Goal: Transaction & Acquisition: Purchase product/service

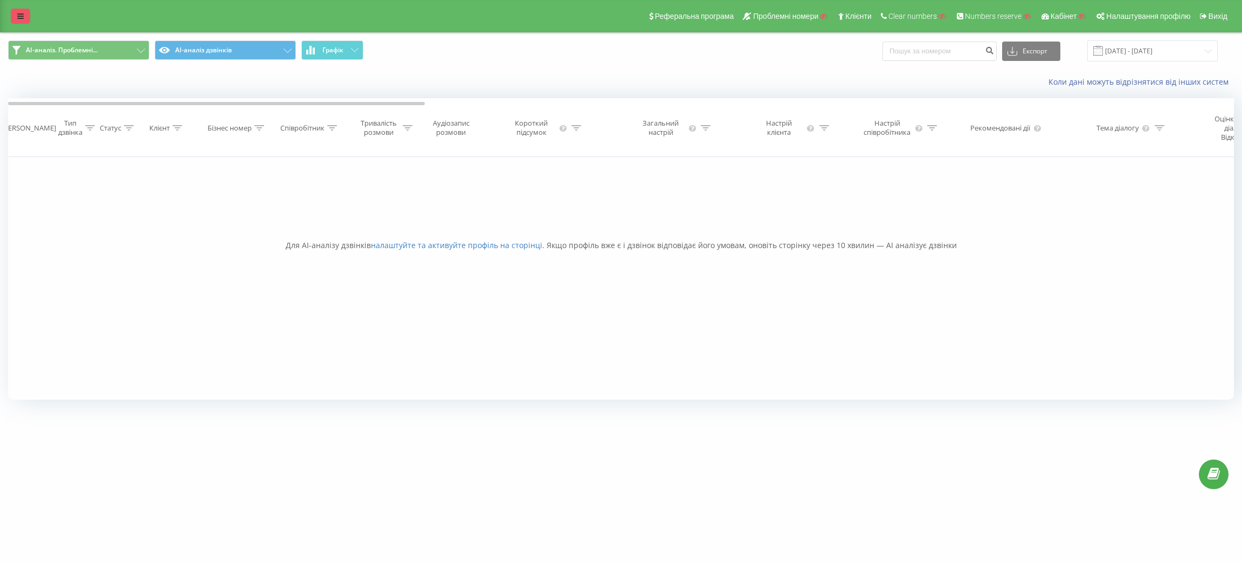
click at [22, 18] on icon at bounding box center [20, 16] width 6 height 8
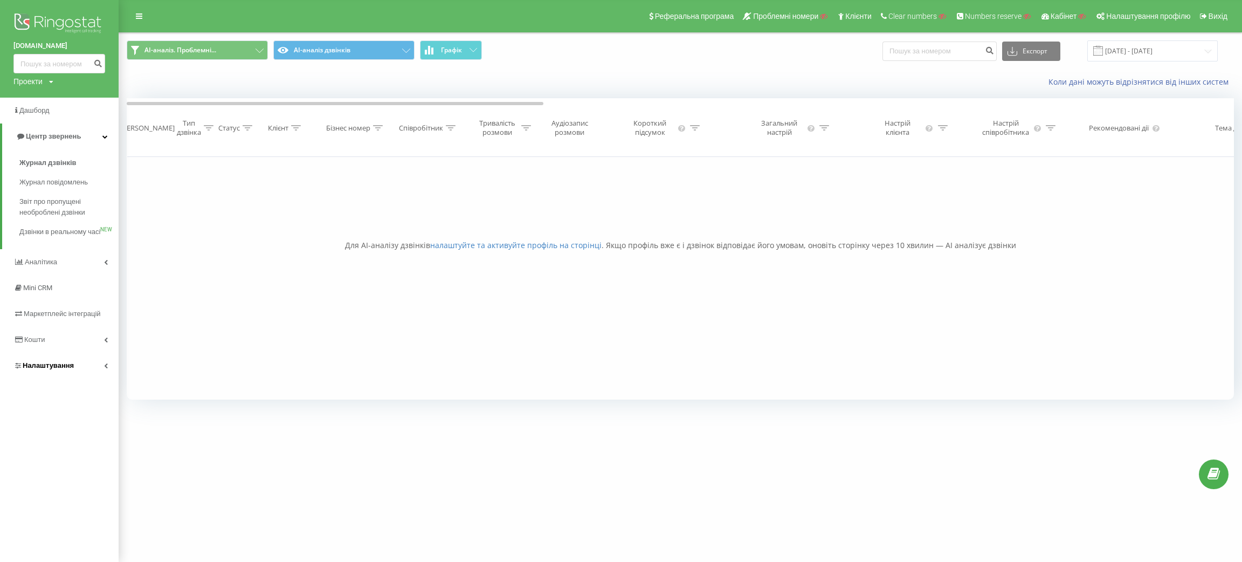
click at [63, 369] on link "Налаштування" at bounding box center [59, 366] width 119 height 26
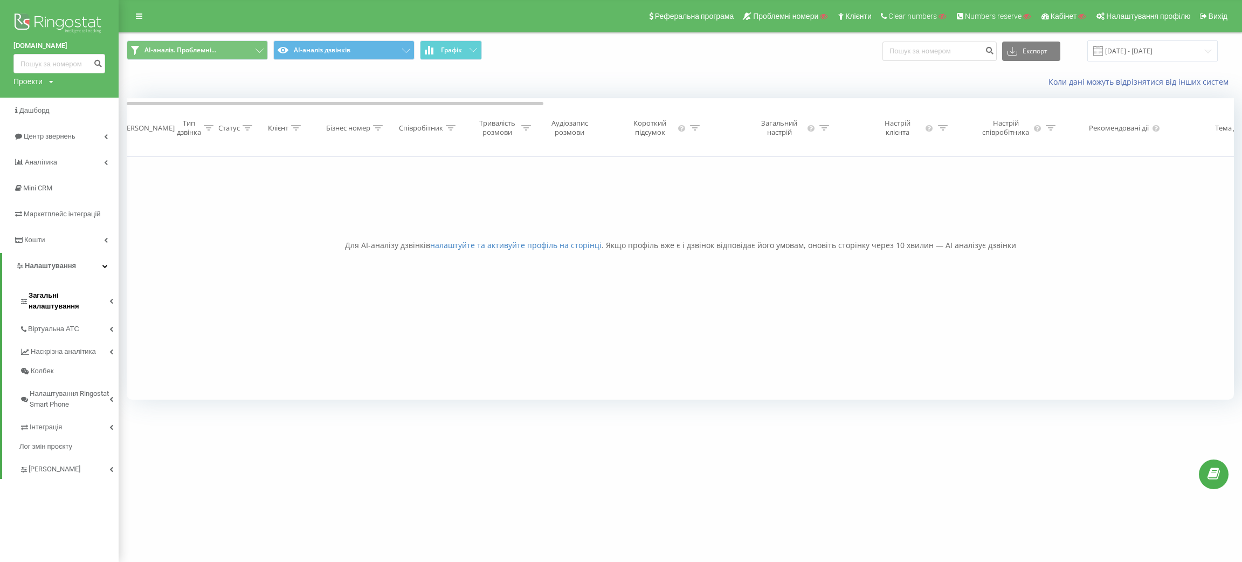
click at [62, 296] on span "Загальні налаштування" at bounding box center [69, 301] width 81 height 22
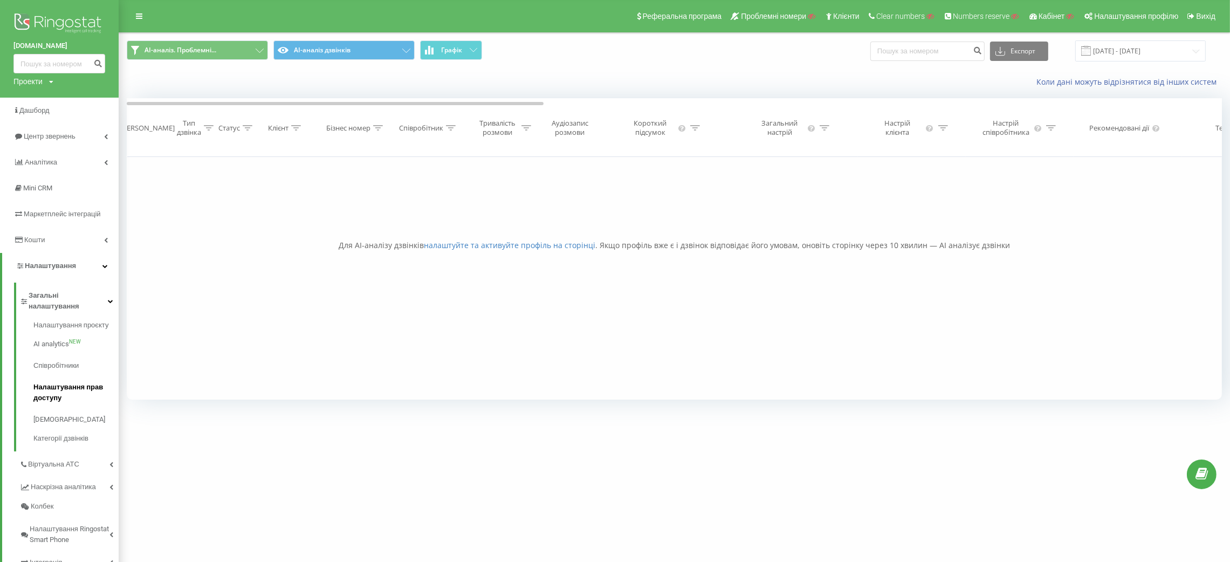
click at [56, 388] on span "Налаштування прав доступу" at bounding box center [73, 393] width 80 height 22
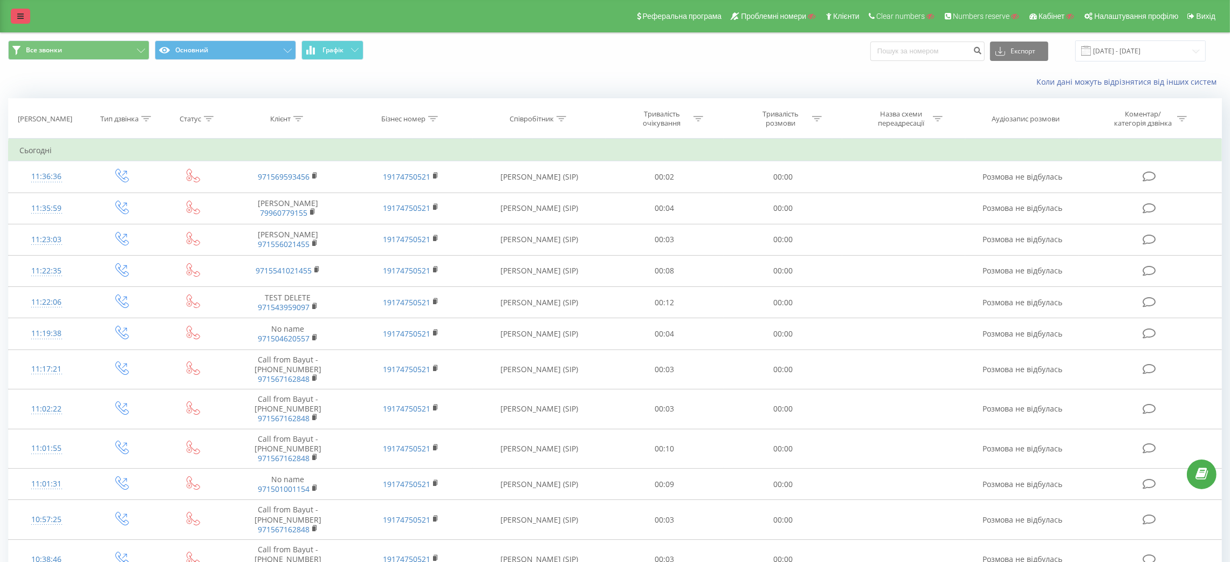
click at [11, 21] on link at bounding box center [20, 16] width 19 height 15
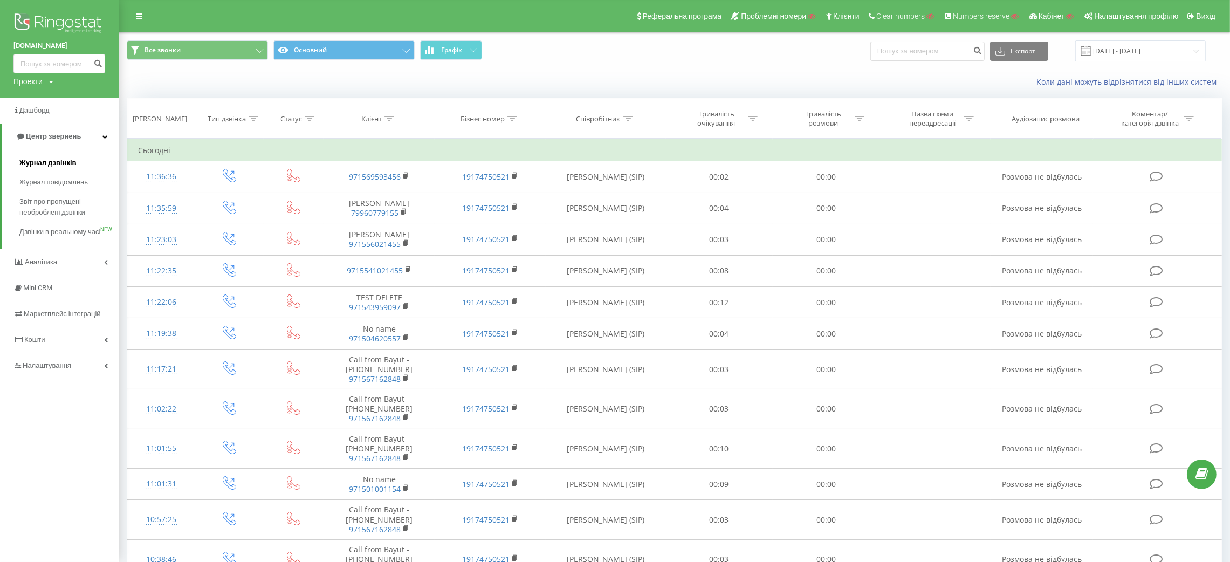
click at [46, 168] on span "Журнал дзвінків" at bounding box center [47, 162] width 57 height 11
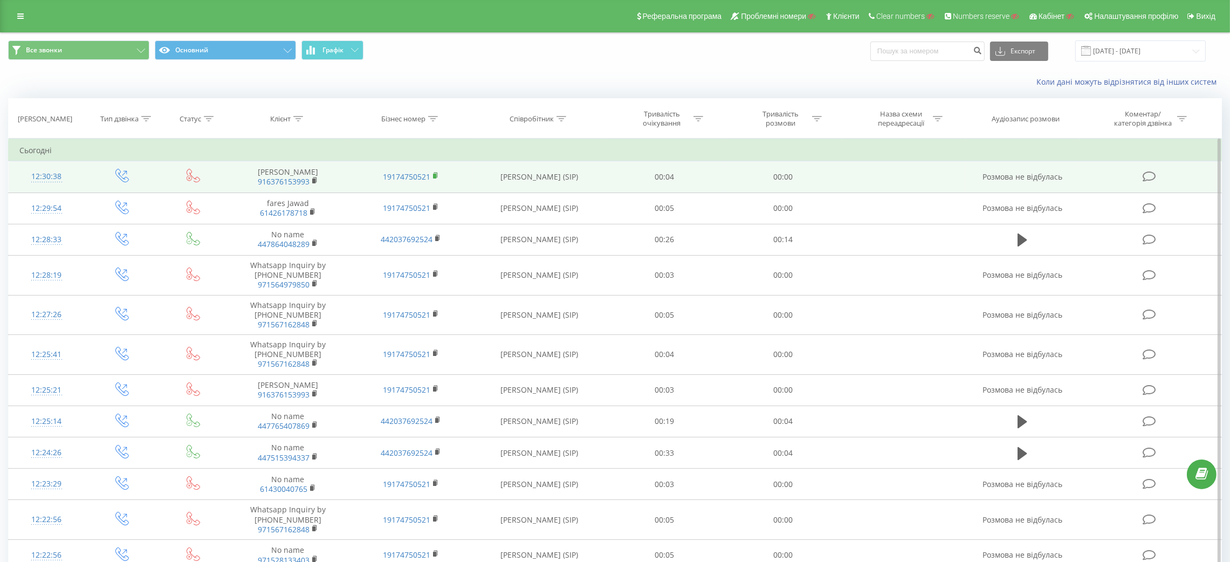
click at [437, 173] on icon at bounding box center [436, 175] width 4 height 5
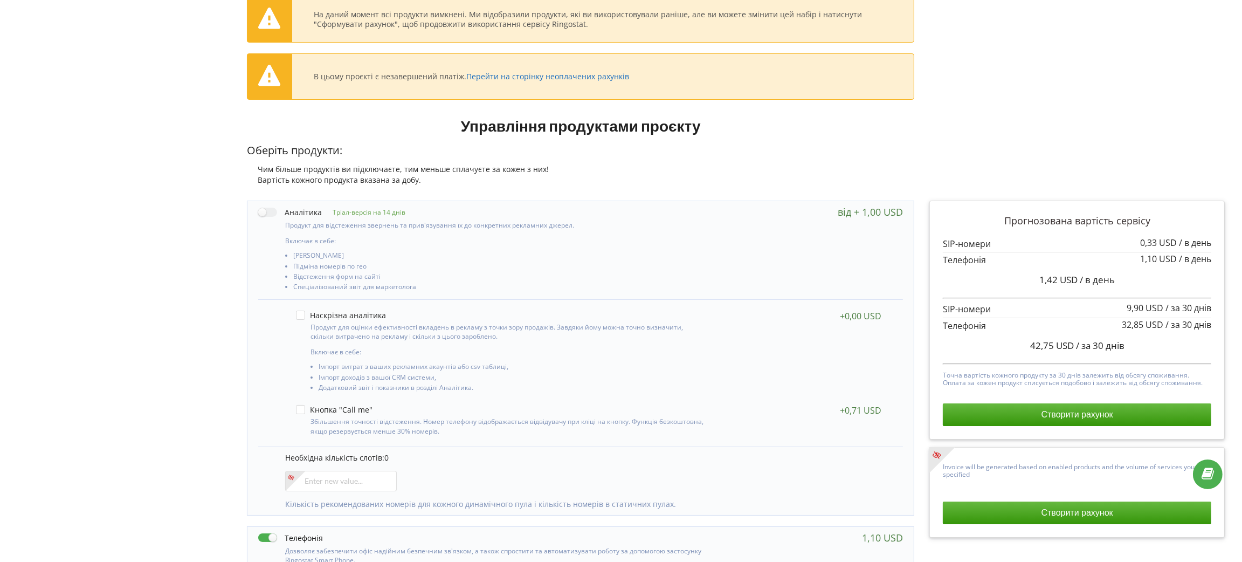
scroll to position [162, 0]
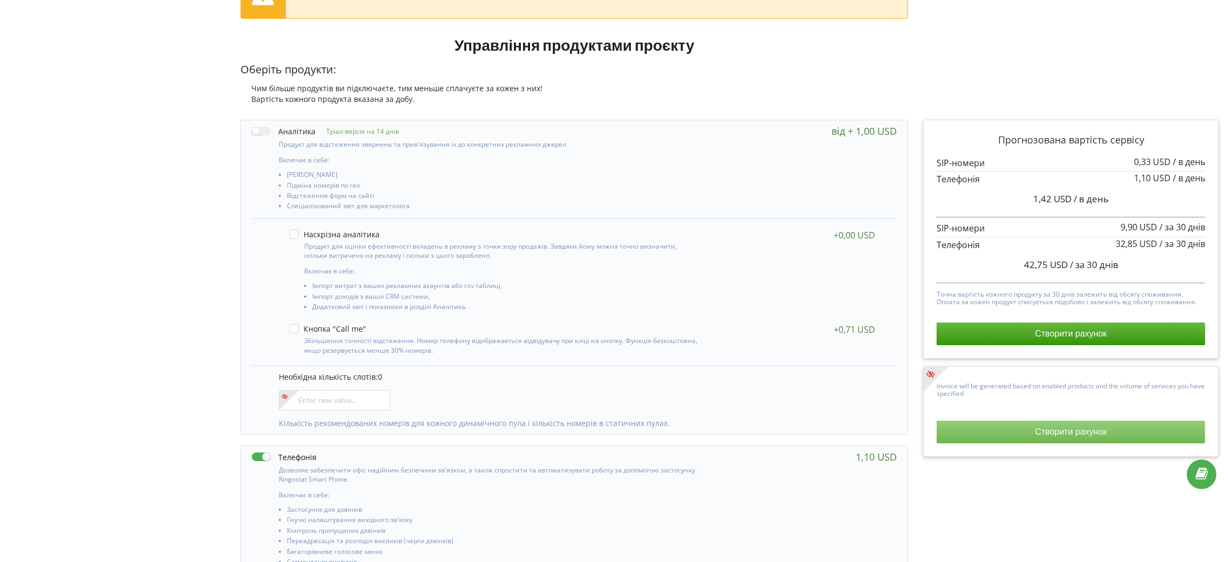
click at [1020, 438] on button "Створити рахунок" at bounding box center [1070, 431] width 268 height 23
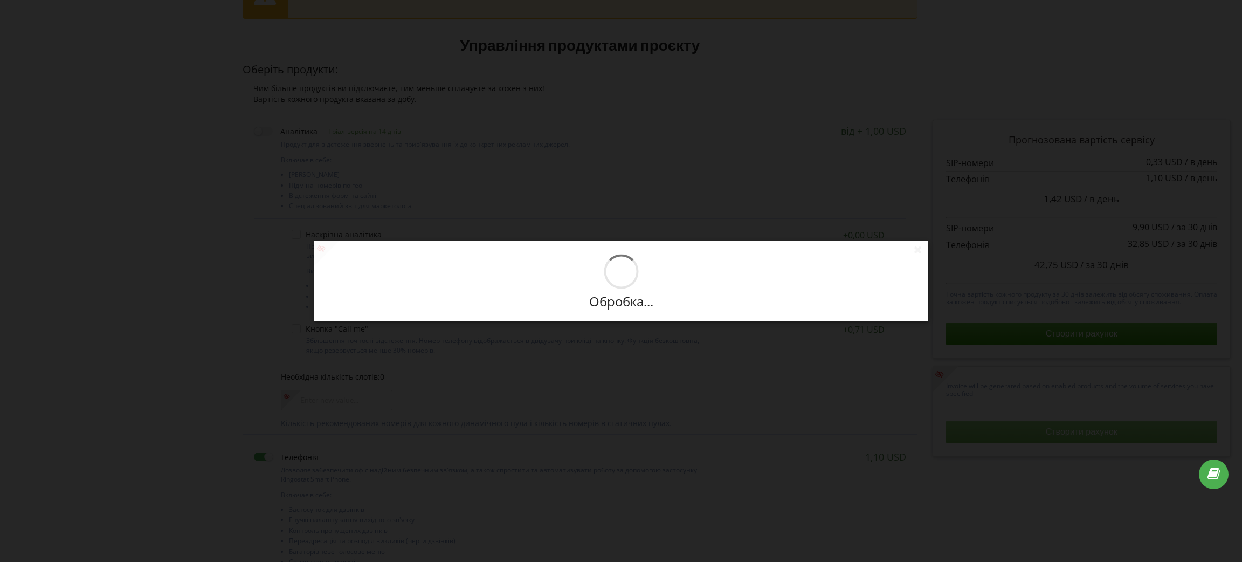
click at [1020, 438] on div "Нові умови набудуть чинності з 2025-08-20. На цій сторінці ви у будь-яку мить м…" at bounding box center [621, 281] width 1242 height 562
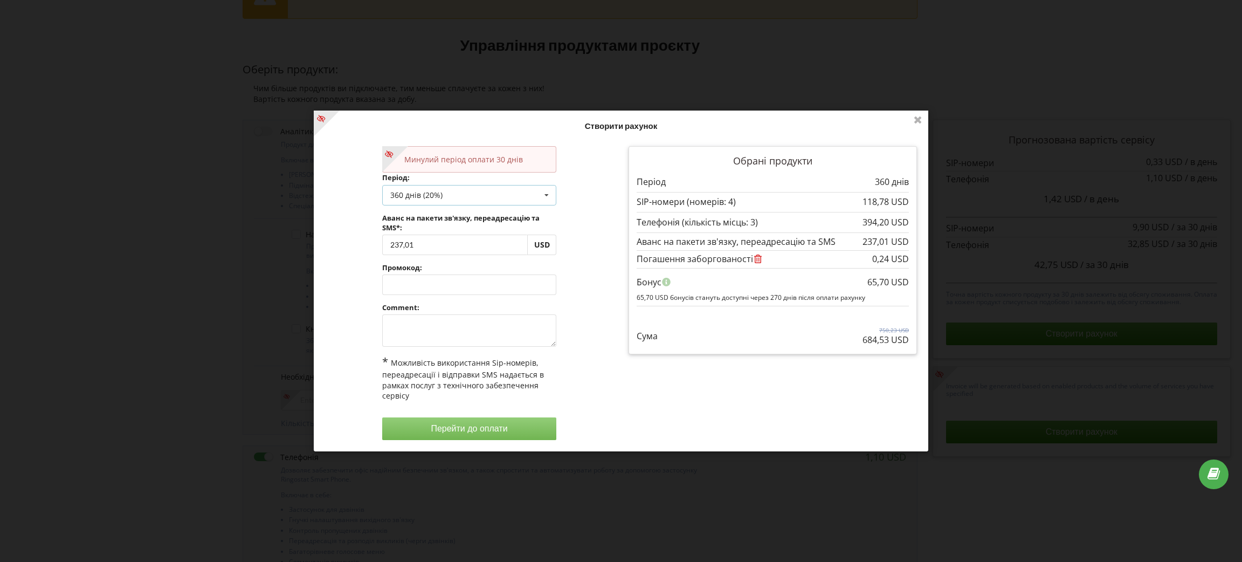
click at [444, 189] on div "360 днів (20%) Поповнити баланс без подовження 30 днів 90 днів" at bounding box center [469, 194] width 175 height 20
click at [443, 215] on div "Поповнити баланс без подовження" at bounding box center [470, 214] width 174 height 20
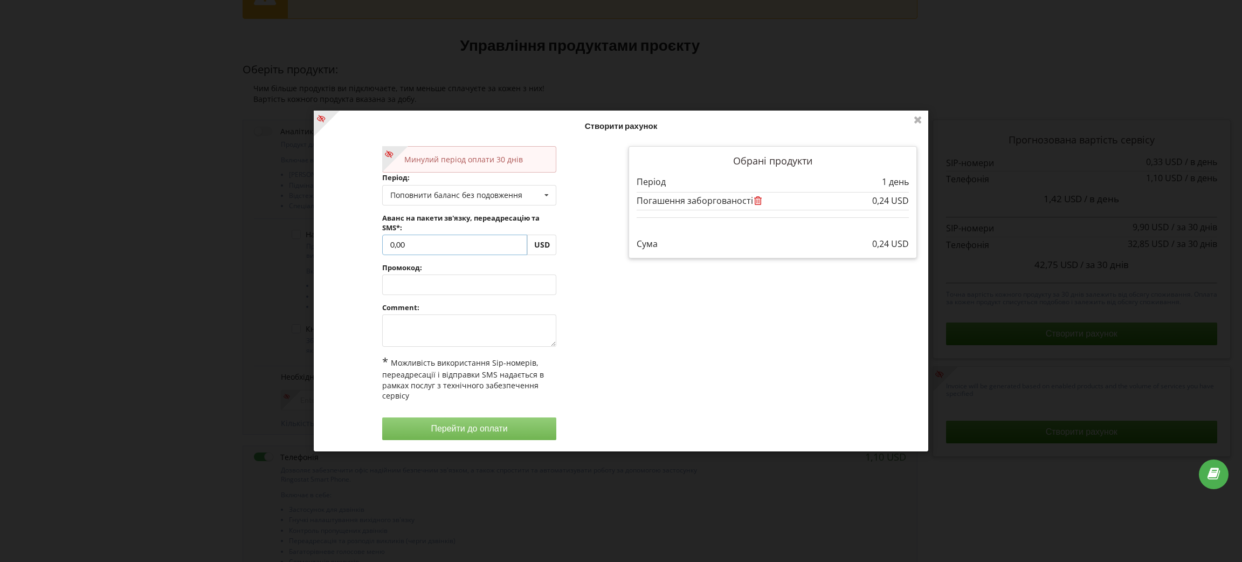
click at [442, 241] on input "0,00" at bounding box center [455, 245] width 146 height 20
type input "0"
type input "9,76"
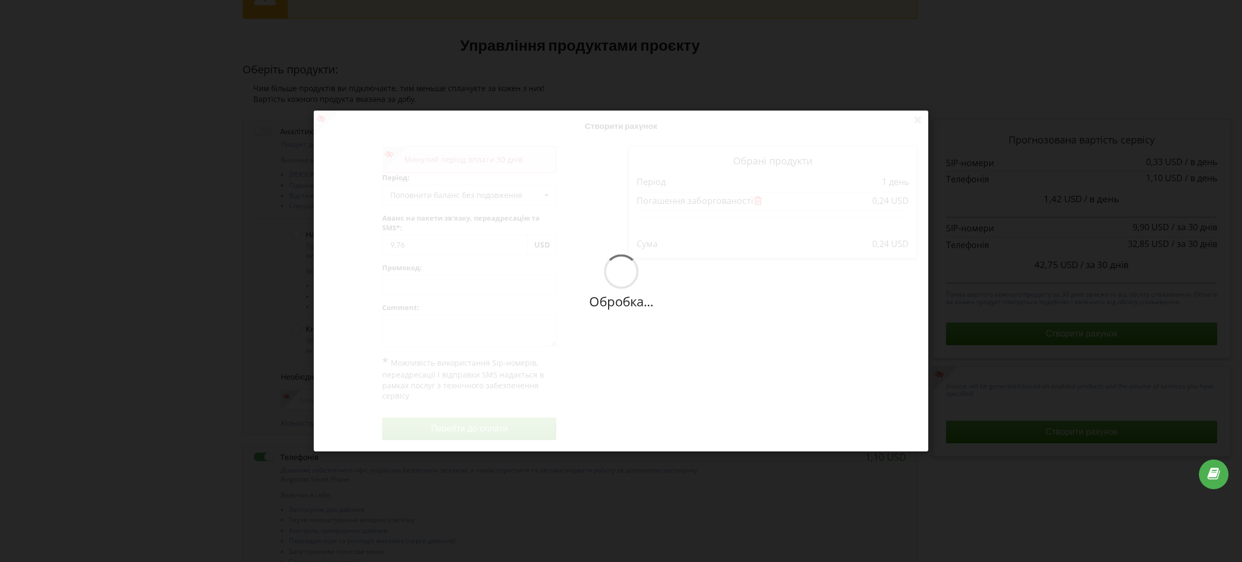
click at [589, 291] on div "Обробка... Створити рахунок Минулий період оплати 30 днів Період: Поповнити бал…" at bounding box center [621, 281] width 615 height 341
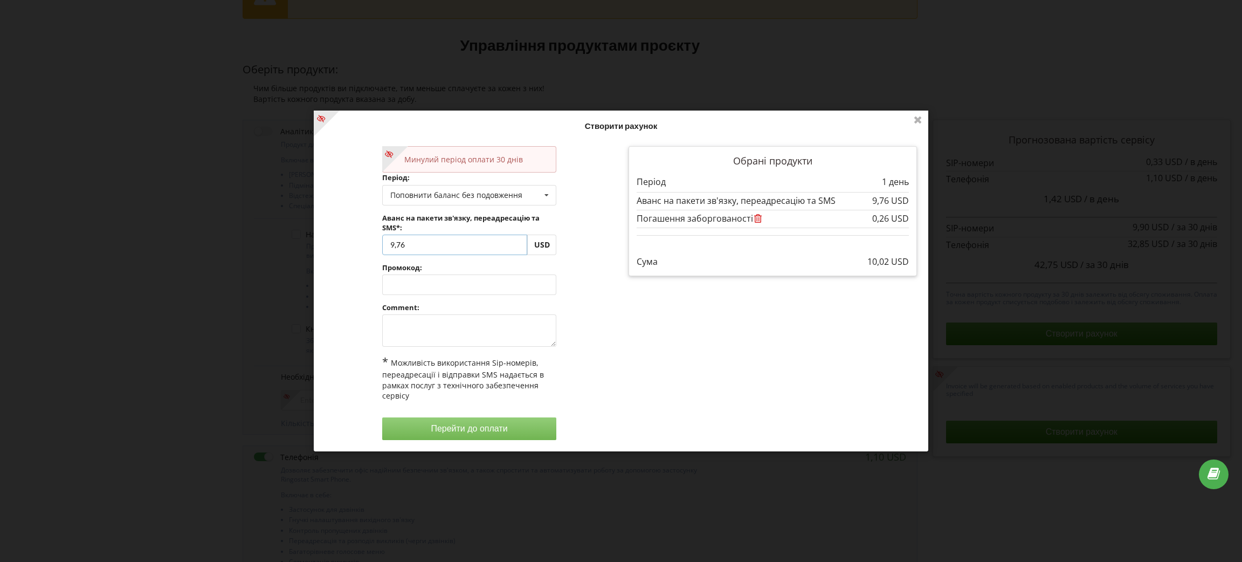
click at [409, 239] on input "9,76" at bounding box center [455, 245] width 146 height 20
type input "9,74"
click at [599, 346] on div "Обробка... Створити рахунок Минулий період оплати 30 днів Період: Поповнити бал…" at bounding box center [621, 281] width 615 height 341
click at [394, 245] on input "9,74" at bounding box center [455, 245] width 146 height 20
type input "20,74"
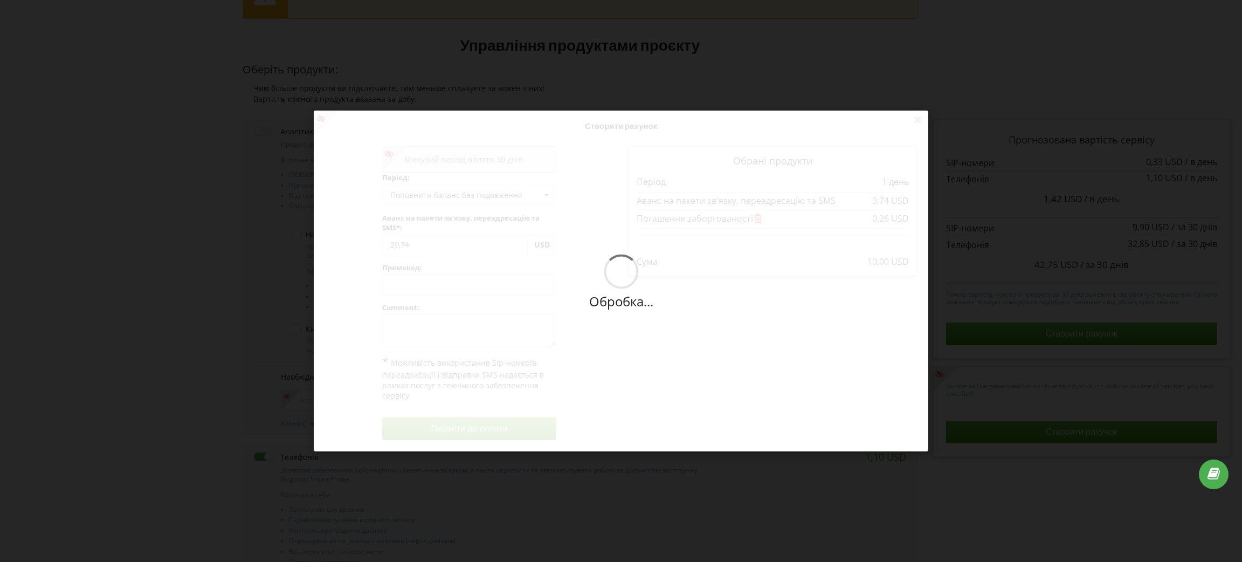
click at [567, 245] on div "Обробка... Створити рахунок Минулий період оплати 30 днів Період: Поповнити бал…" at bounding box center [621, 281] width 615 height 341
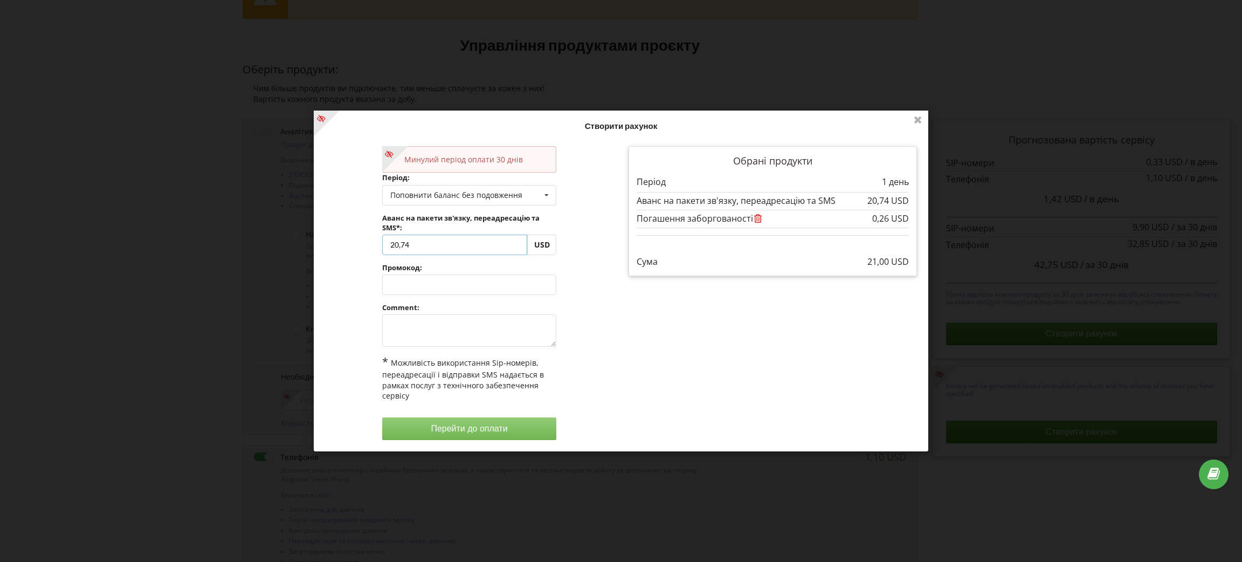
click at [399, 247] on input "20,74" at bounding box center [455, 245] width 146 height 20
type input "19,74"
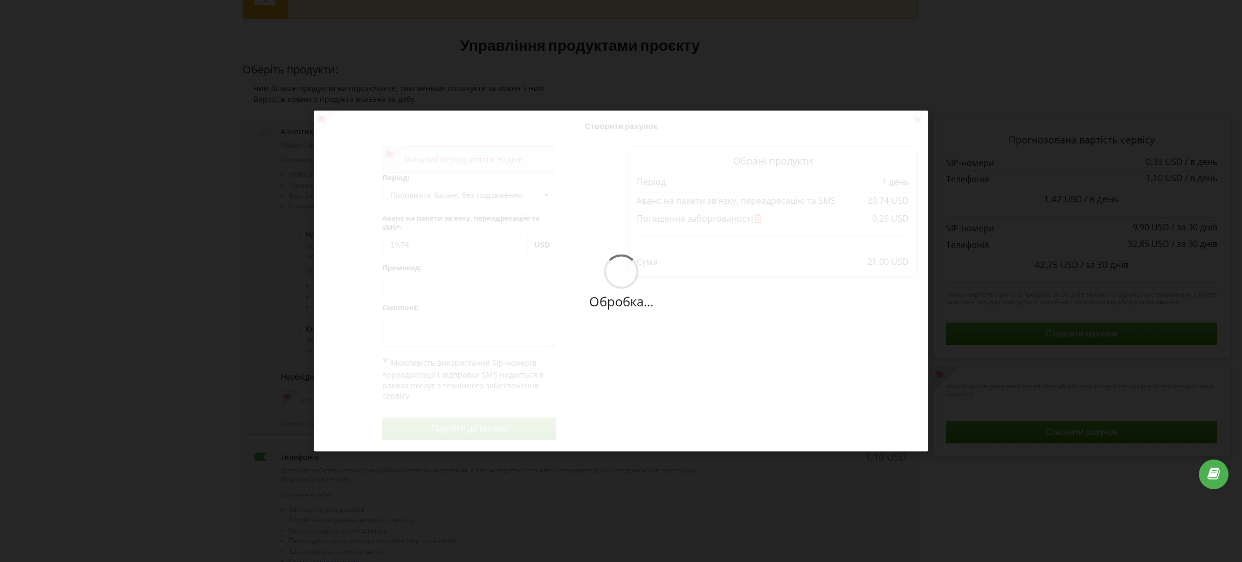
click at [596, 278] on div "Обробка... Створити рахунок Минулий період оплати 30 днів Період: Поповнити бал…" at bounding box center [621, 281] width 615 height 341
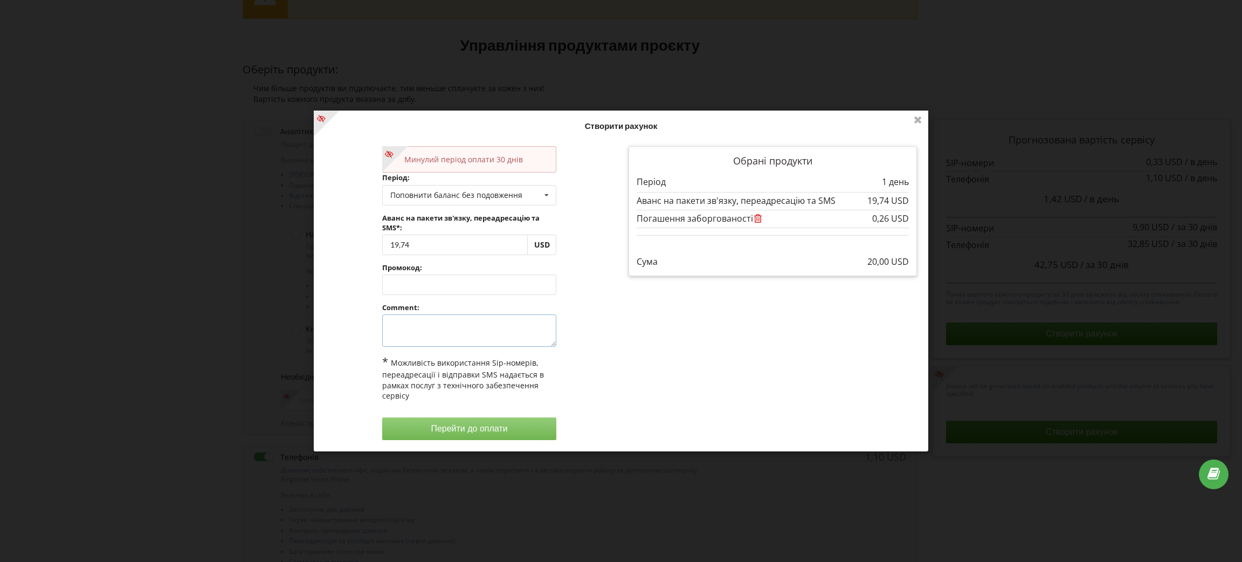
click at [427, 336] on textarea at bounding box center [469, 330] width 175 height 32
type textarea "До повної оплати, щоб не став проєкт"
click at [584, 395] on div "Минулий період оплати 30 днів Період: Поповнити баланс без подовження Поповнити…" at bounding box center [470, 293] width 304 height 309
click at [467, 426] on button "Перейти до оплати" at bounding box center [469, 428] width 175 height 23
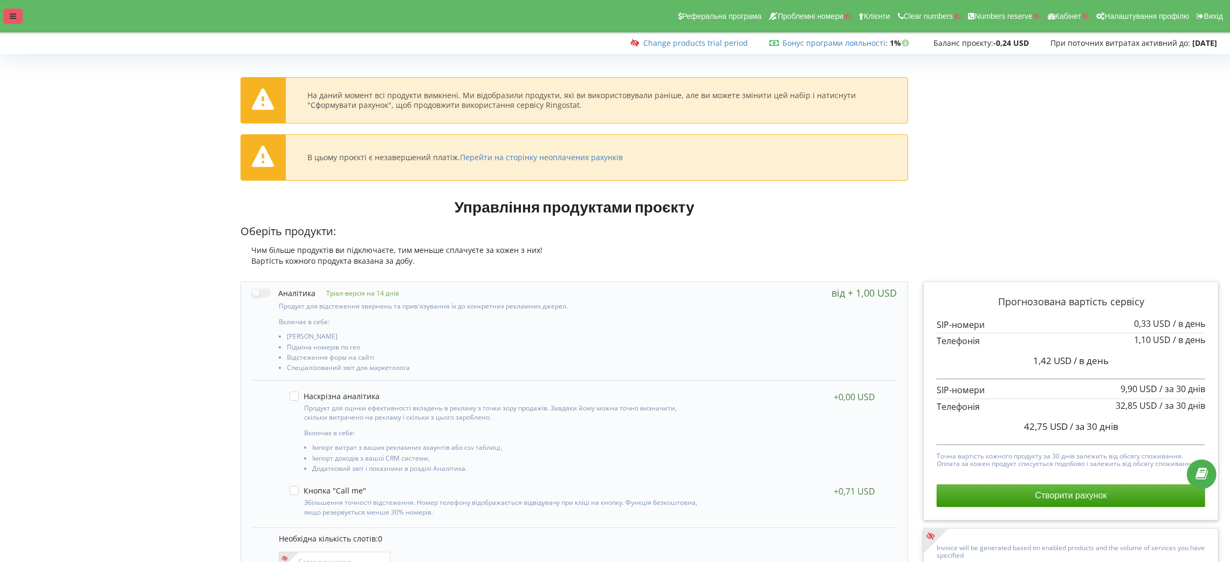
click at [11, 21] on div at bounding box center [12, 16] width 19 height 15
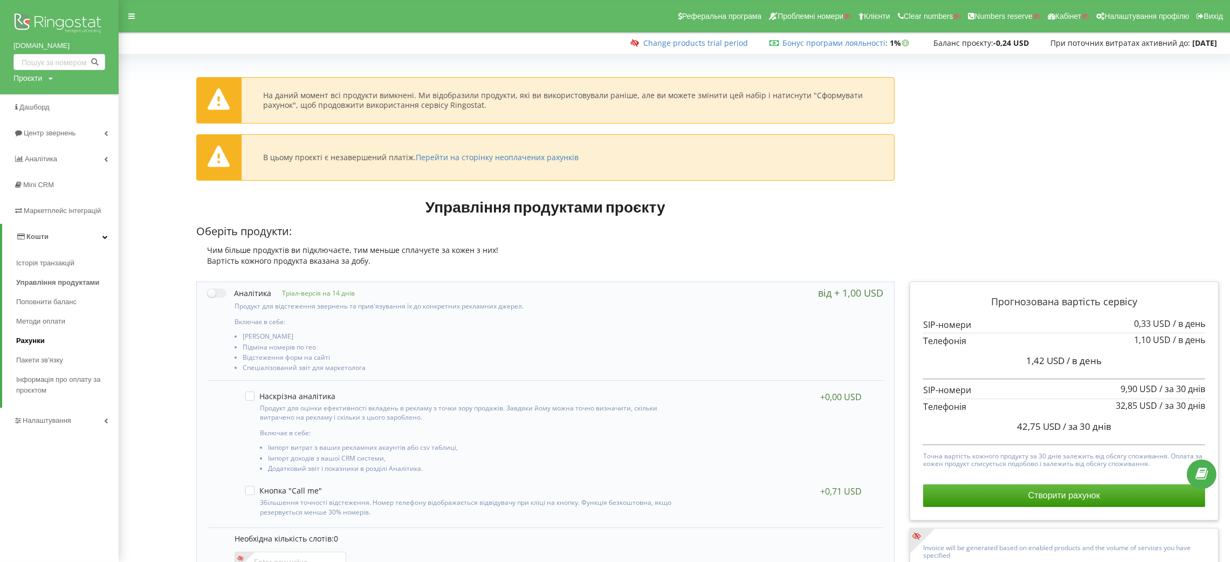
click at [30, 335] on span "Рахунки" at bounding box center [30, 340] width 29 height 11
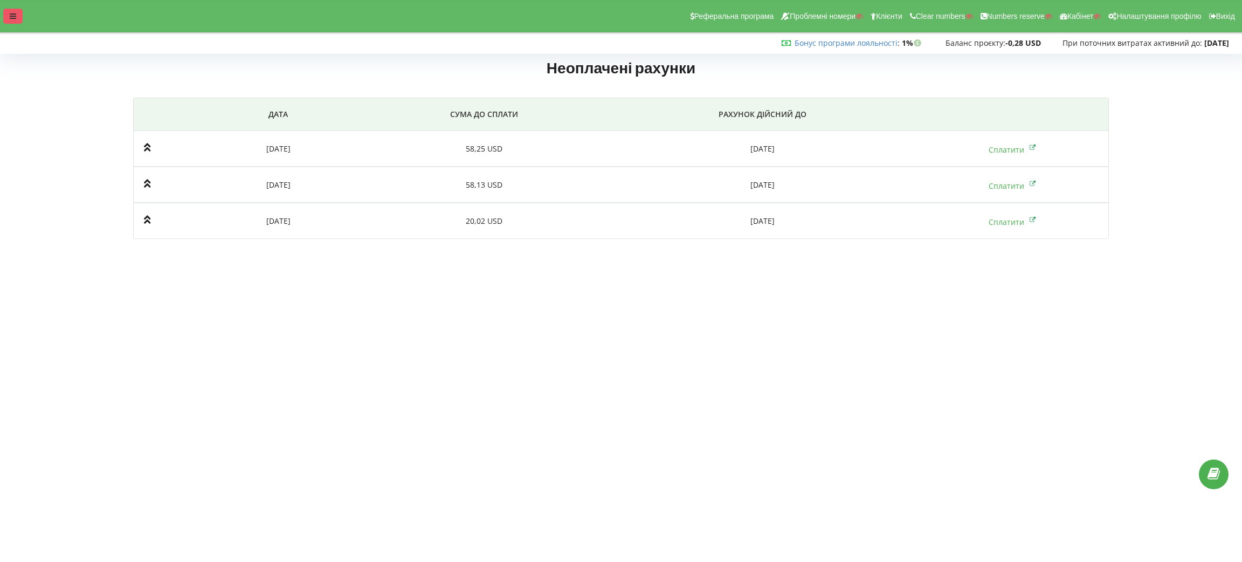
click at [11, 17] on icon at bounding box center [13, 16] width 6 height 8
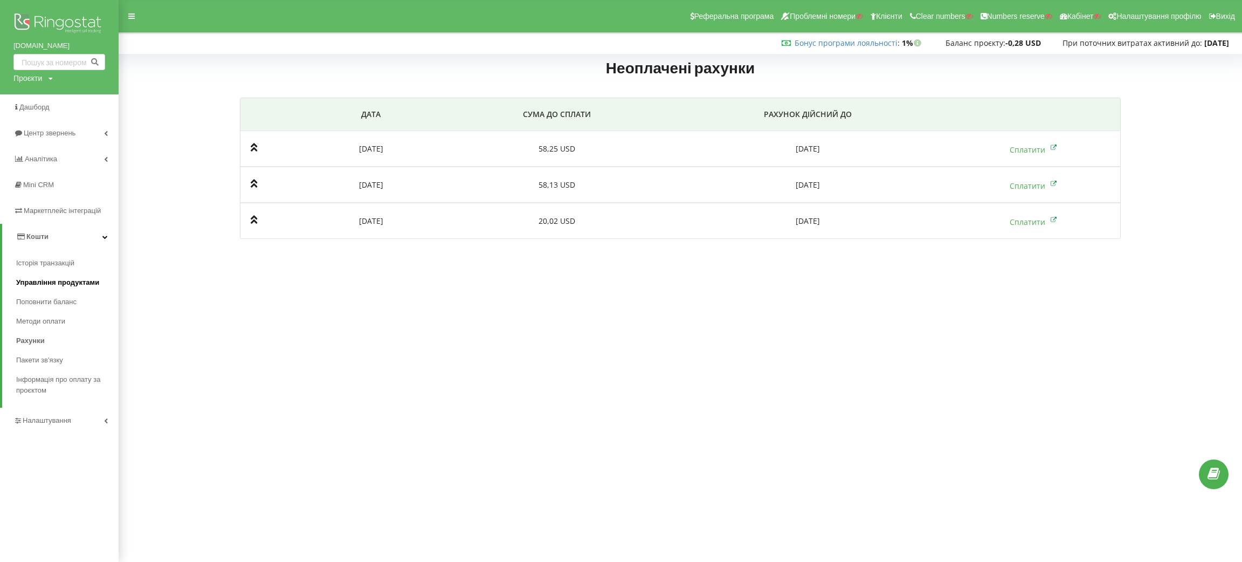
click at [49, 284] on span "Управління продуктами" at bounding box center [57, 282] width 83 height 11
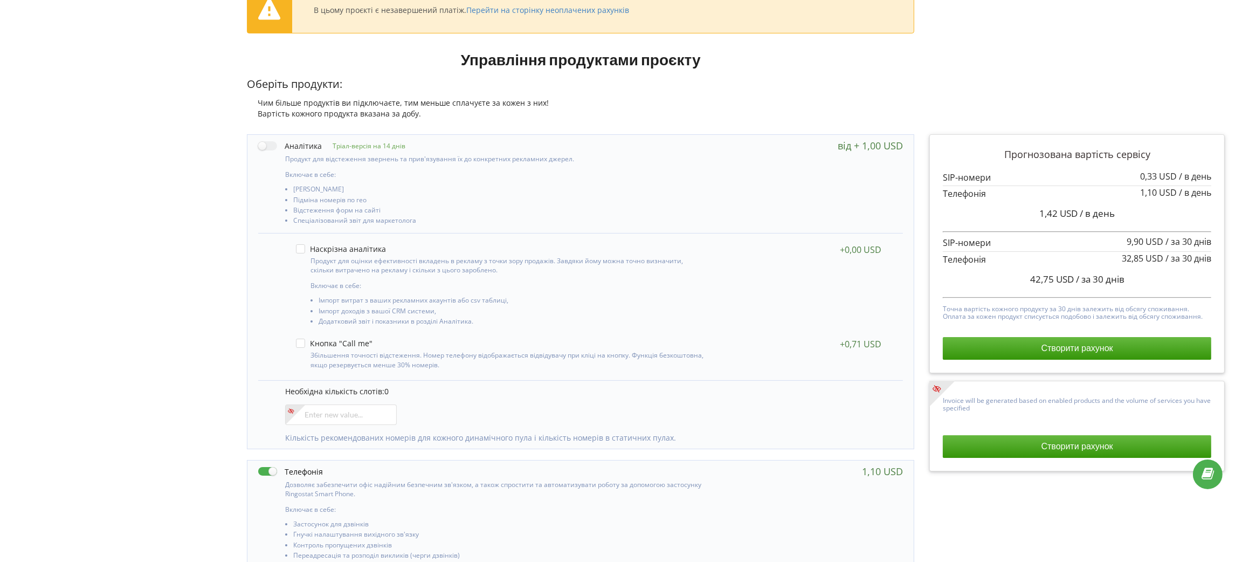
scroll to position [323, 0]
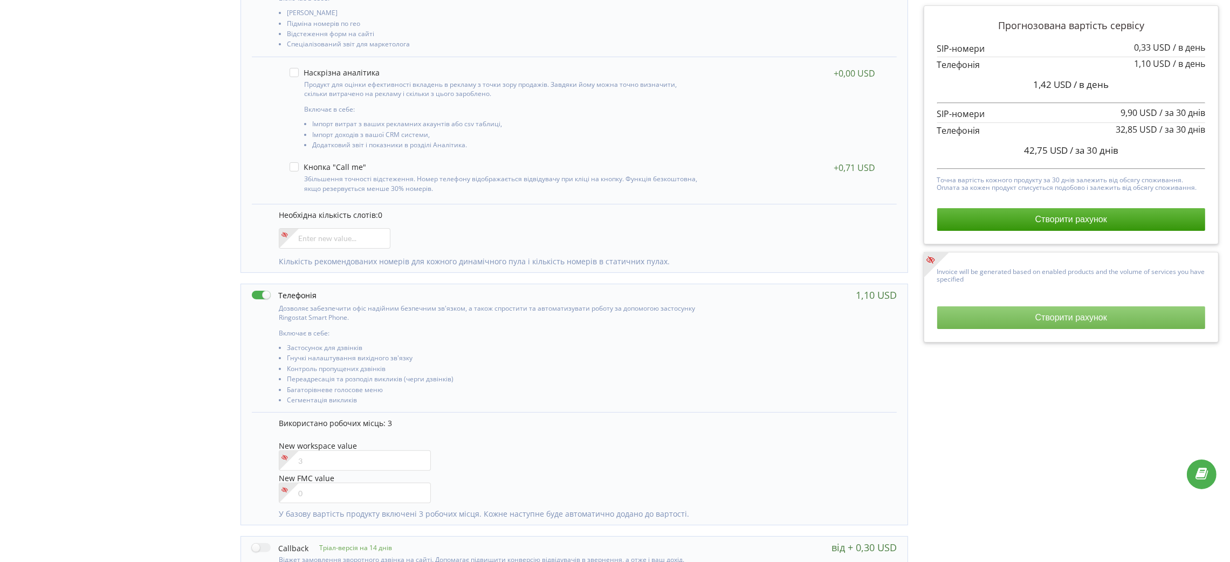
click at [1040, 315] on button "Створити рахунок" at bounding box center [1071, 317] width 268 height 23
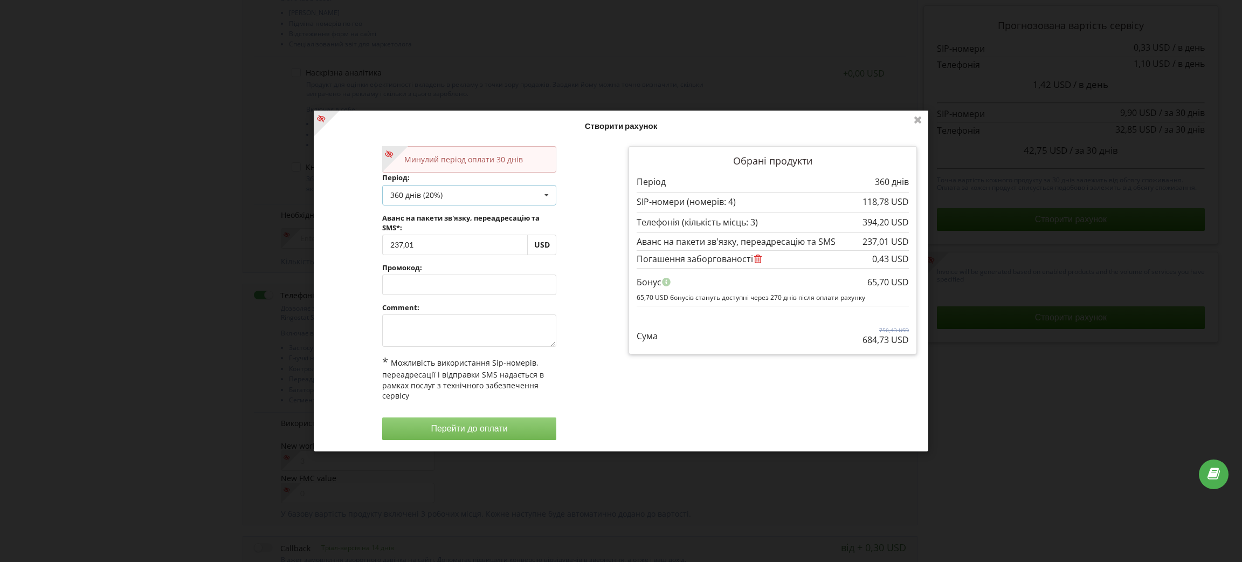
click at [426, 193] on div "360 днів (20%)" at bounding box center [416, 195] width 52 height 8
click at [446, 216] on div "Поповнити баланс без подовження" at bounding box center [470, 214] width 174 height 20
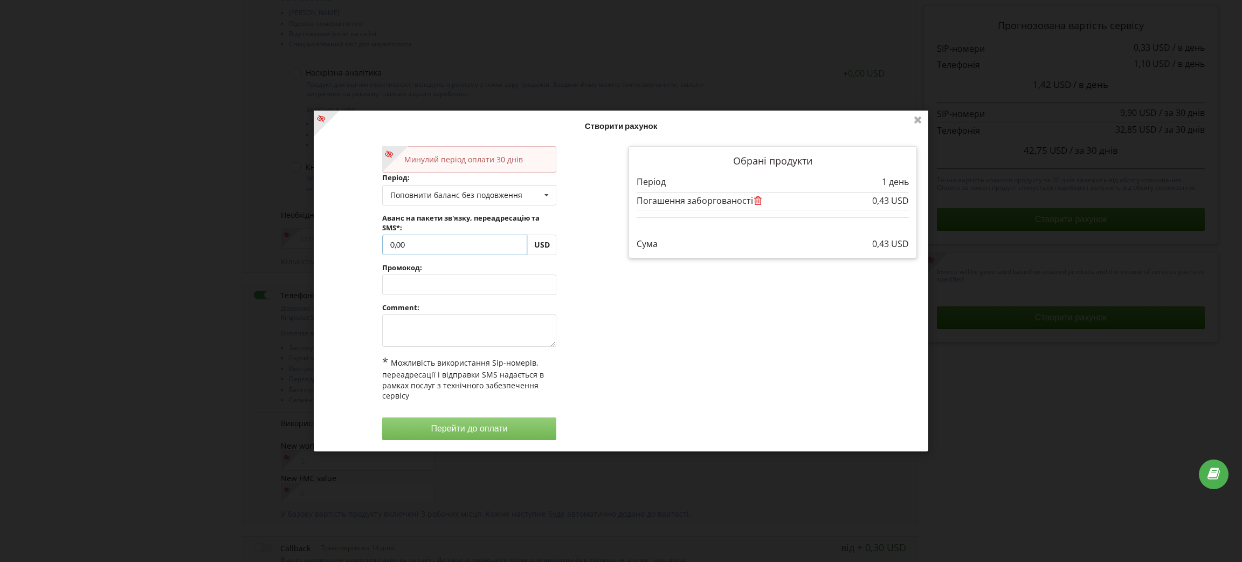
click at [447, 242] on input "0,00" at bounding box center [455, 245] width 146 height 20
type input "0"
type input "1"
type input "9,57"
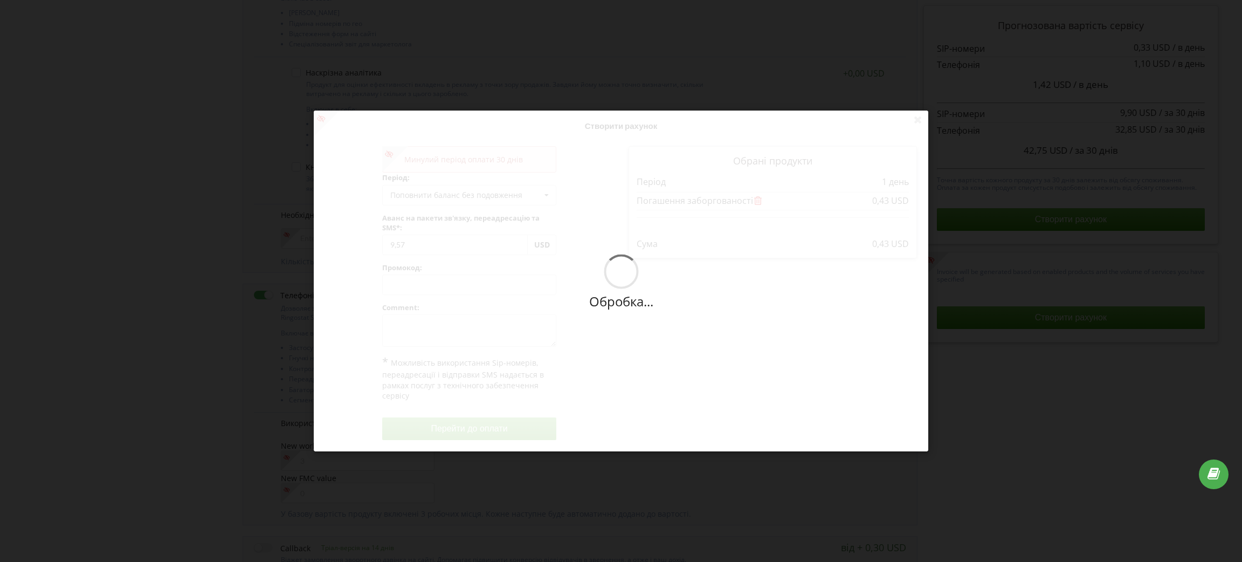
click at [584, 297] on div "Обробка... Створити рахунок Минулий період оплати 30 днів Період: Поповнити бал…" at bounding box center [621, 281] width 615 height 341
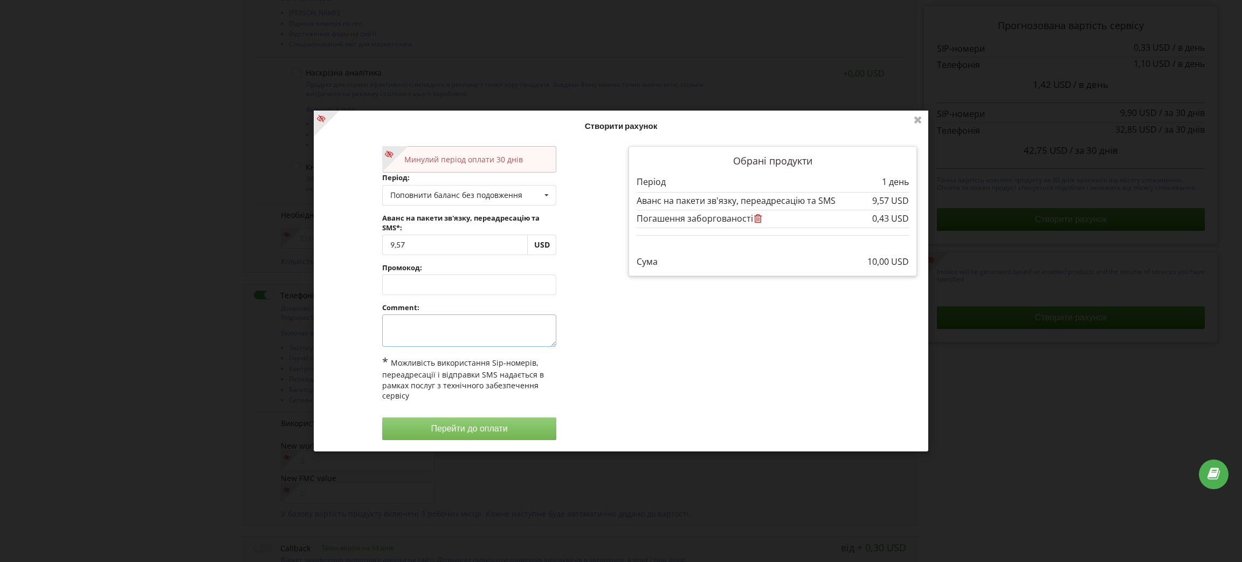
click at [477, 321] on textarea at bounding box center [469, 330] width 175 height 32
type textarea "Щ"
type textarea "Щоб проєкт не пішов в архів"
click at [481, 429] on button "Перейти до оплати" at bounding box center [469, 428] width 175 height 23
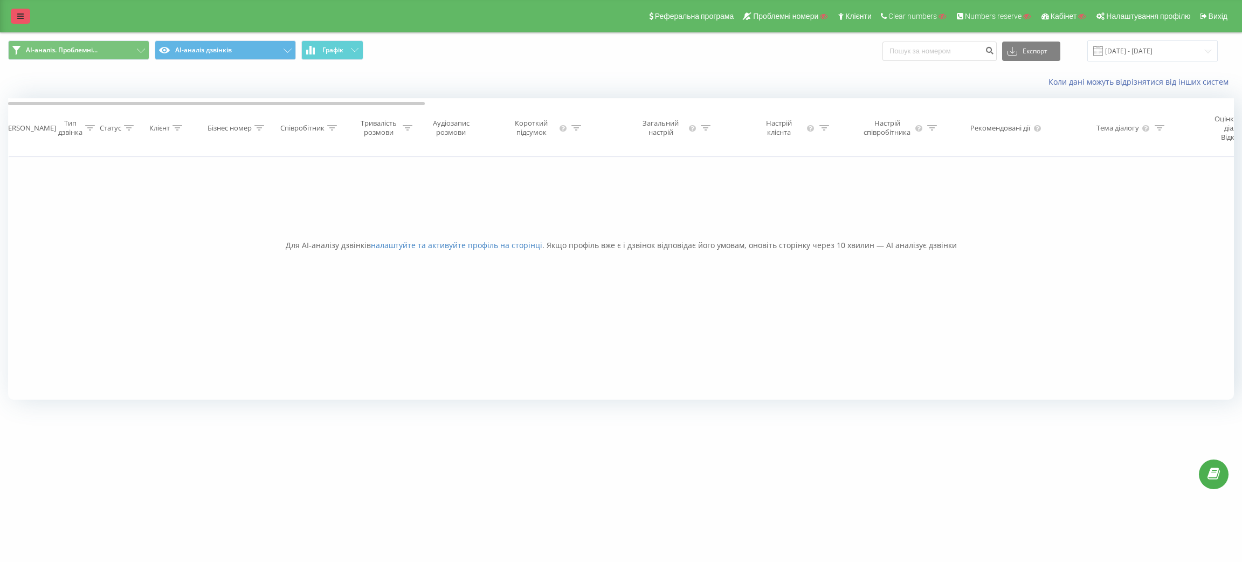
click at [25, 19] on link at bounding box center [20, 16] width 19 height 15
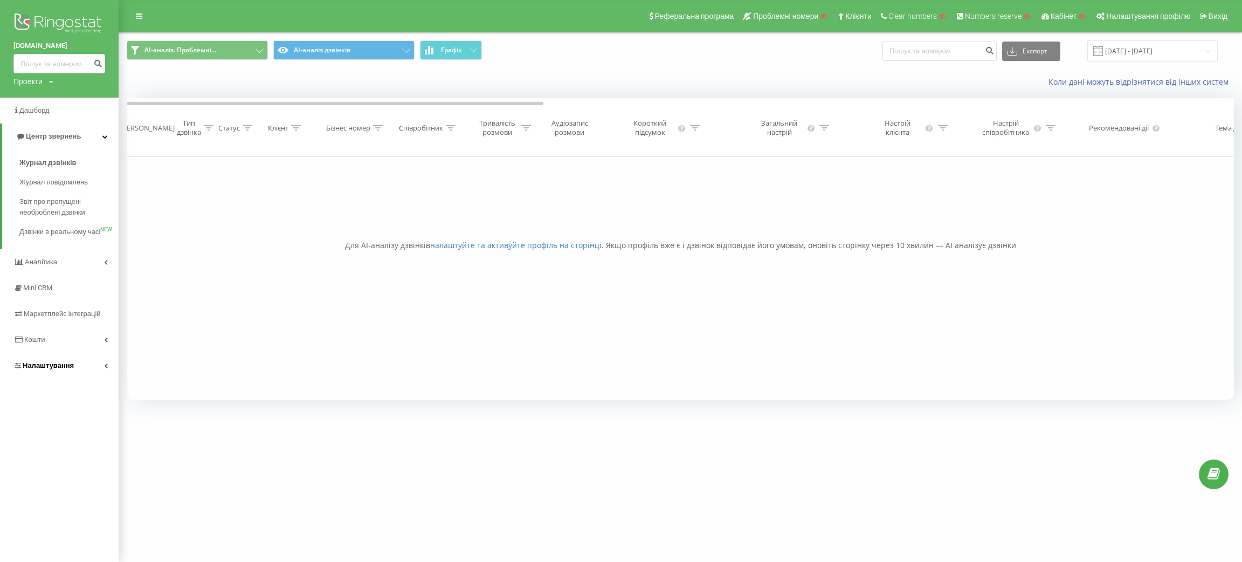
click at [57, 369] on span "Налаштування" at bounding box center [48, 365] width 51 height 8
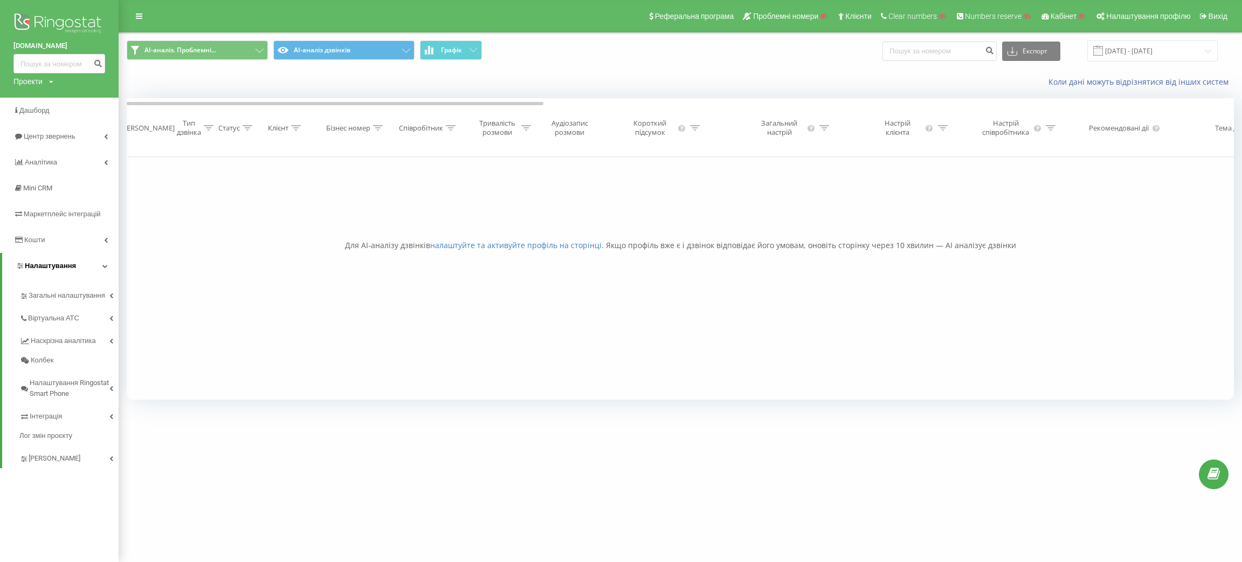
click at [73, 262] on span "Налаштування" at bounding box center [50, 265] width 51 height 8
click at [73, 262] on link "Налаштування" at bounding box center [59, 266] width 119 height 26
click at [69, 291] on span "Загальні налаштування" at bounding box center [69, 301] width 81 height 22
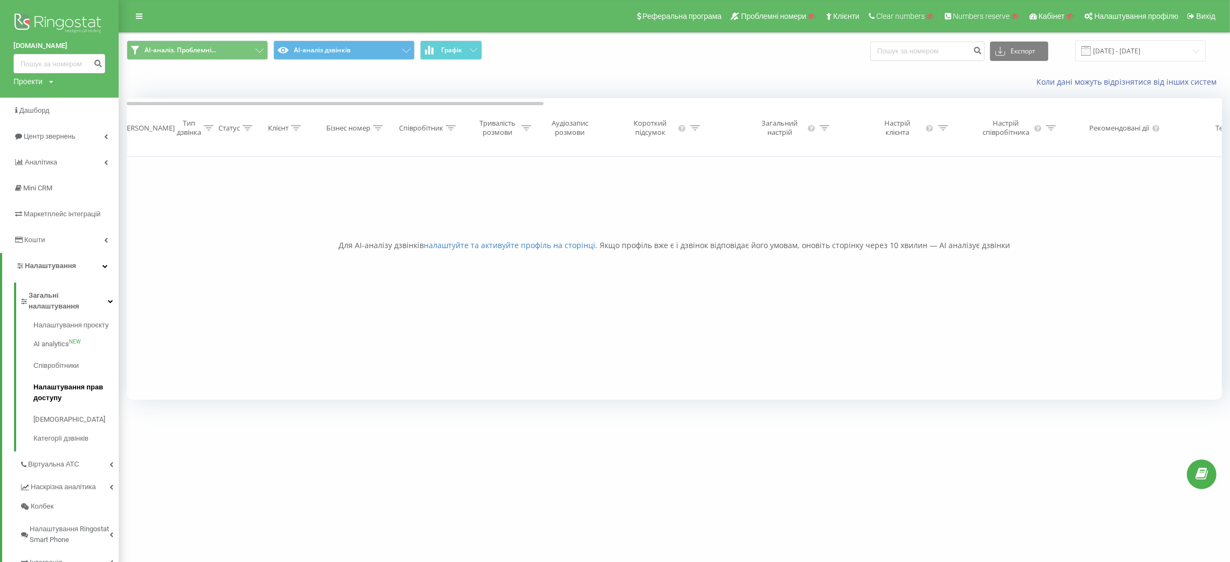
click at [63, 382] on span "Налаштування прав доступу" at bounding box center [73, 393] width 80 height 22
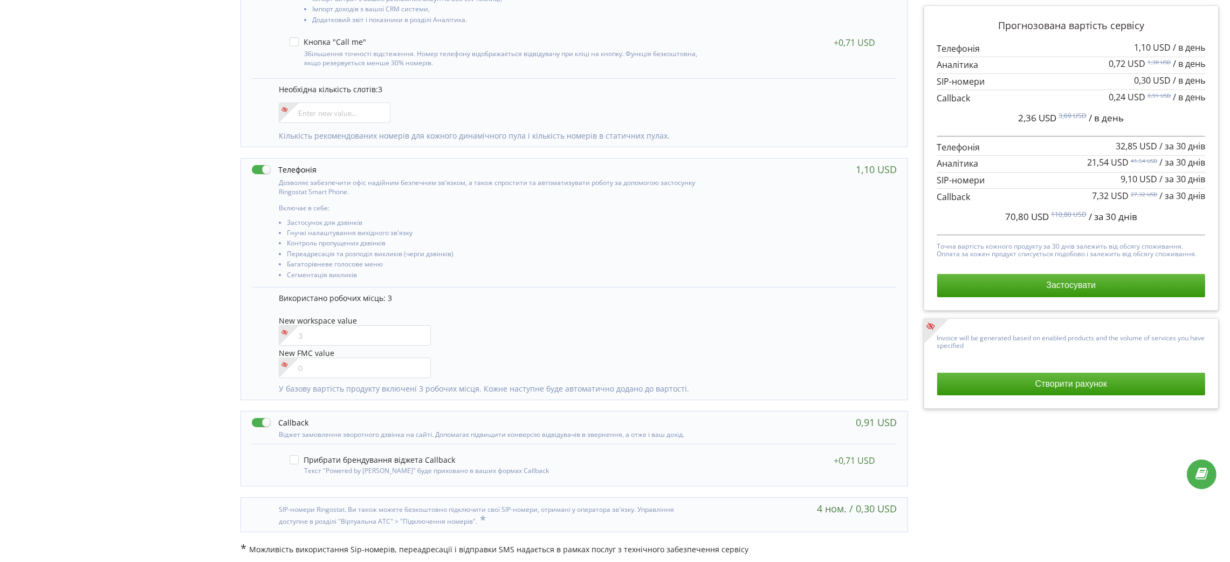
scroll to position [340, 0]
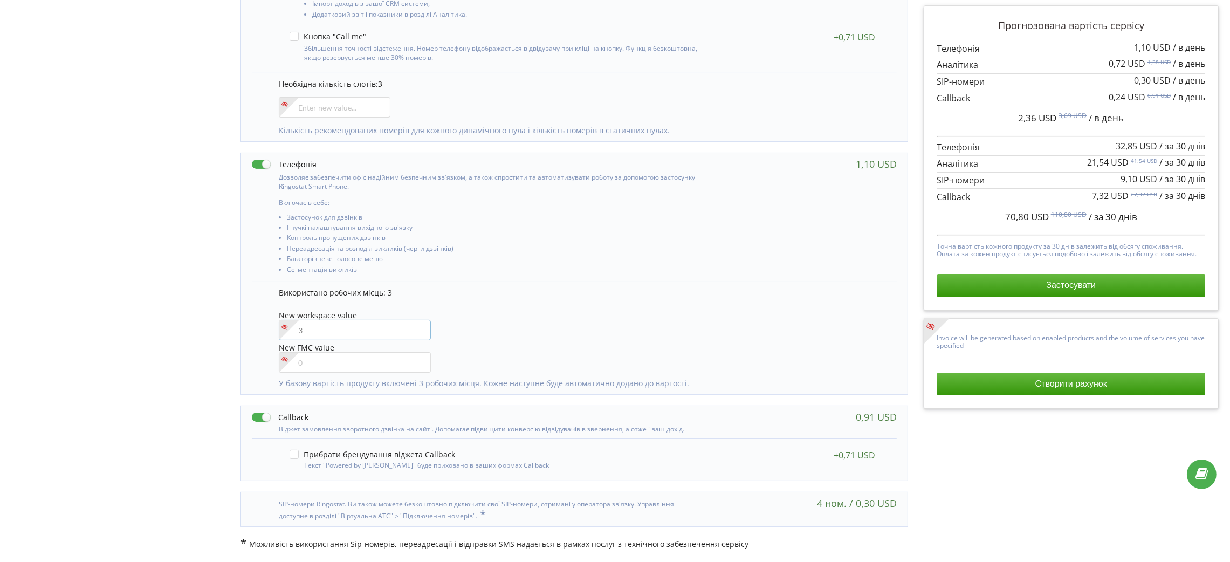
click at [353, 330] on input"] "number" at bounding box center [355, 330] width 152 height 20
type input"] "4"
click at [580, 305] on div "Використано робочих місць: 3 New workspace value 4 New FMC value" at bounding box center [582, 332] width 607 height 91
drag, startPoint x: 1026, startPoint y: 215, endPoint x: 1005, endPoint y: 219, distance: 21.4
click at [1005, 219] on span "81,75 USD" at bounding box center [1027, 216] width 44 height 12
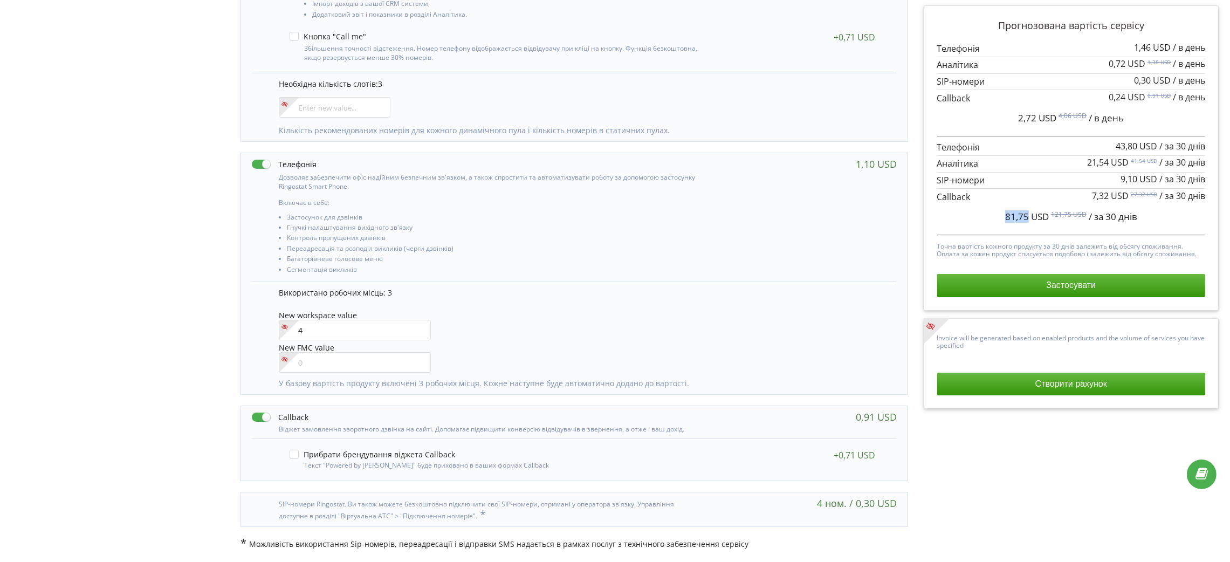
copy span "81,75"
click at [708, 230] on div "Дозволяє забезпечити офіс надійним безпечним зв'язком, а також спростити та авт…" at bounding box center [574, 217] width 666 height 128
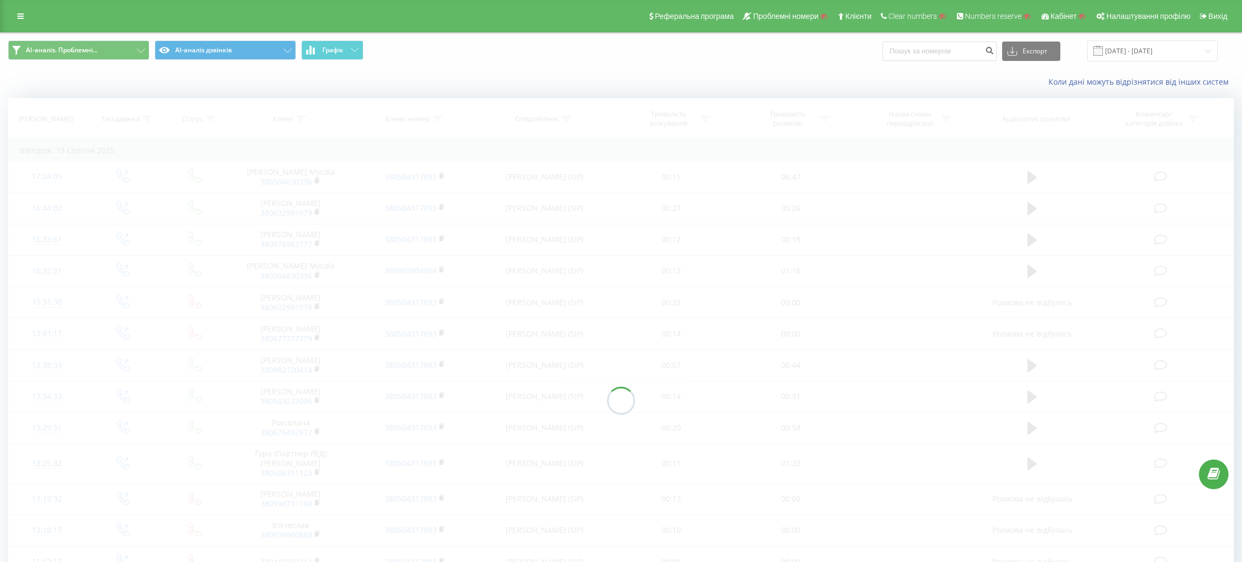
click at [18, 8] on div "Реферальна програма Проблемні номери Клієнти Clear numbers Numbers reserve Кабі…" at bounding box center [621, 16] width 1242 height 32
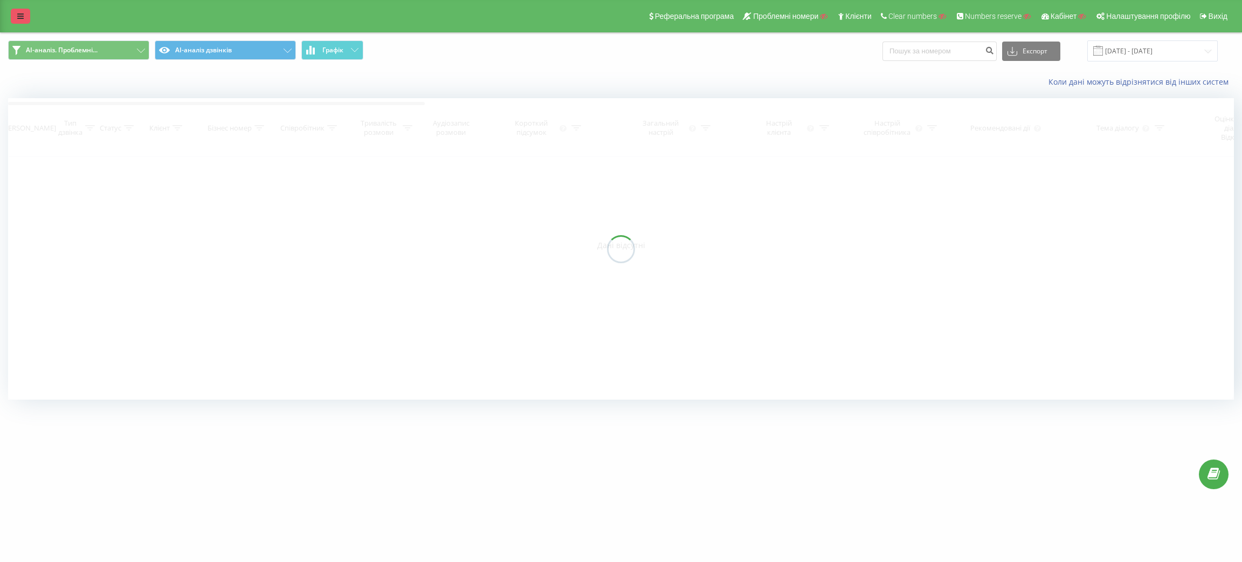
click at [19, 17] on icon at bounding box center [20, 16] width 6 height 8
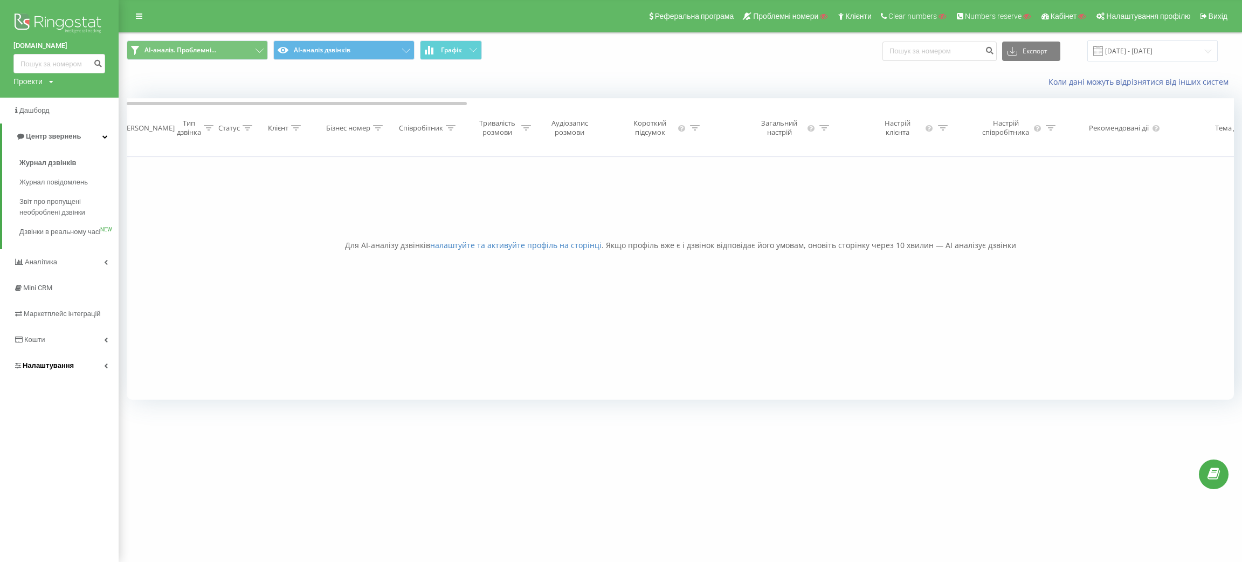
click at [75, 378] on link "Налаштування" at bounding box center [59, 366] width 119 height 26
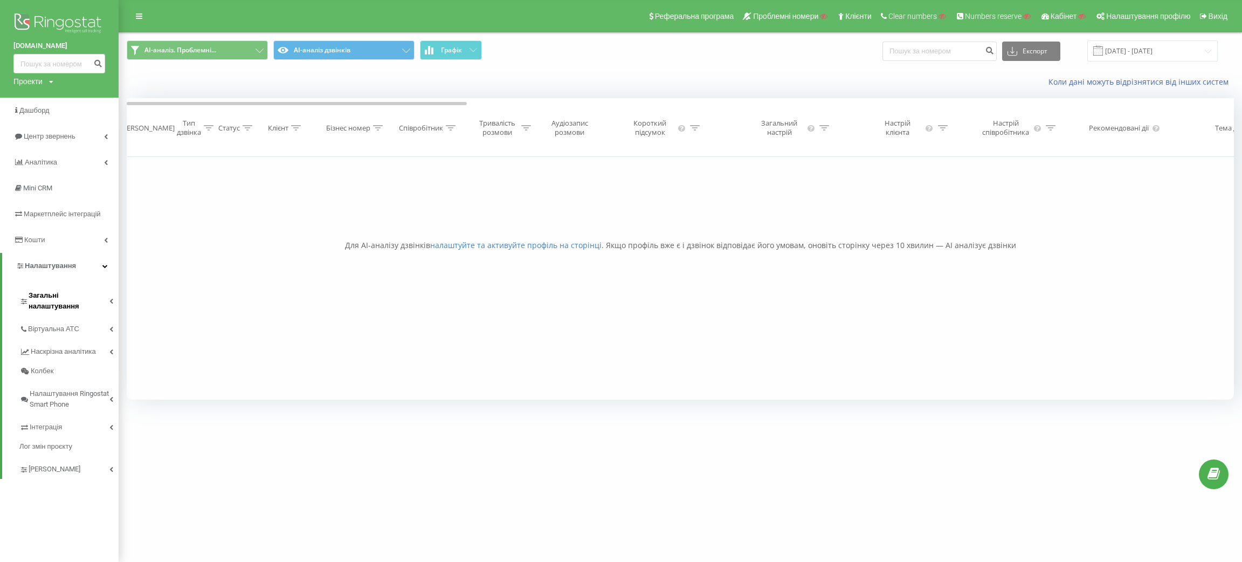
click at [61, 299] on span "Загальні налаштування" at bounding box center [69, 301] width 81 height 22
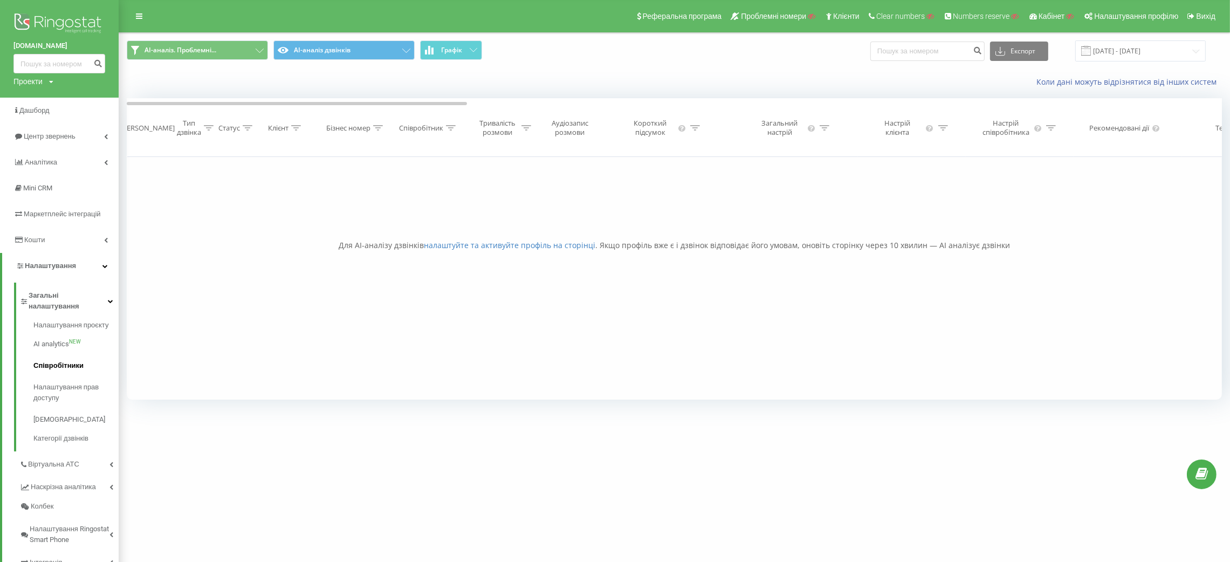
click at [66, 355] on link "Співробітники" at bounding box center [75, 366] width 85 height 22
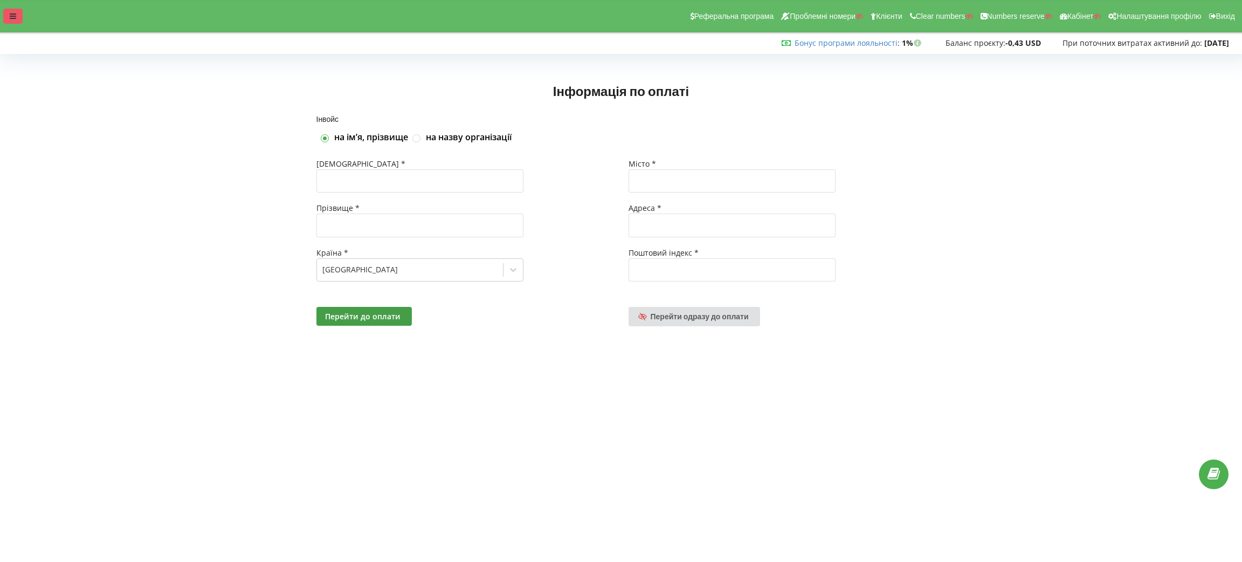
click at [18, 18] on div at bounding box center [12, 16] width 19 height 15
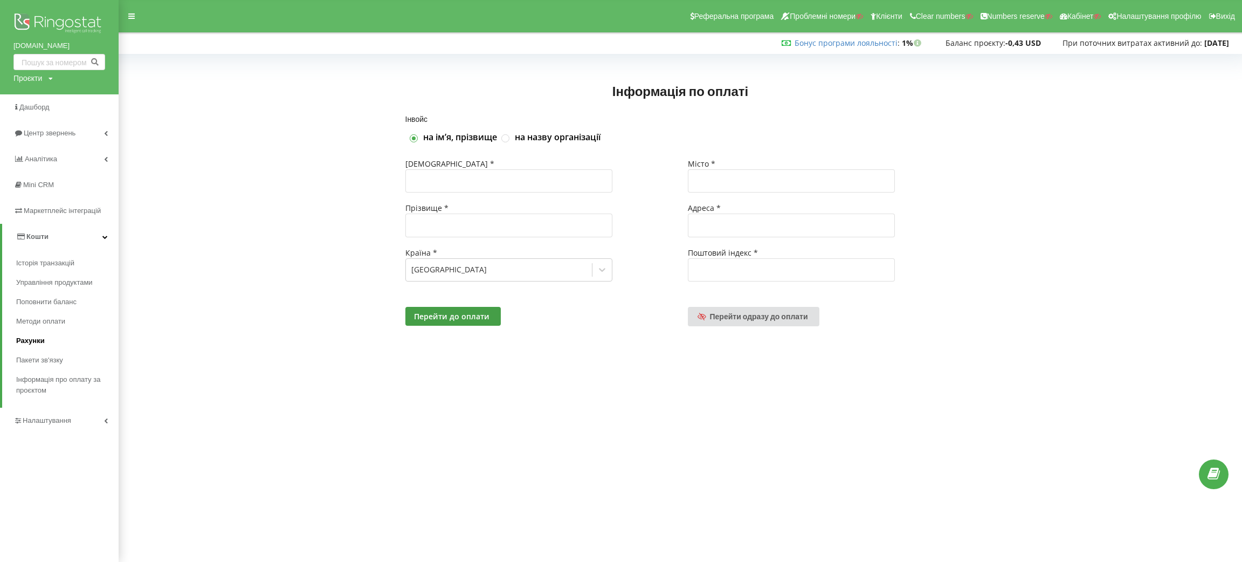
click at [36, 335] on span "Рахунки" at bounding box center [30, 340] width 29 height 11
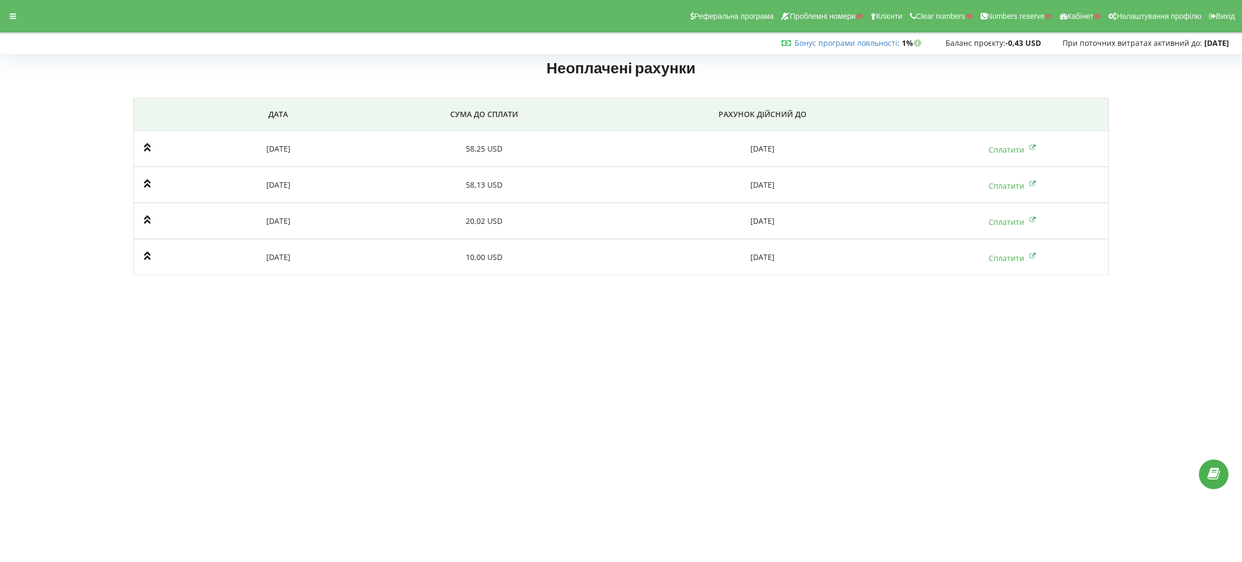
click at [17, 24] on div "Реферальна програма Проблемні номери Клієнти Clear numbers Numbers reserve Кабі…" at bounding box center [620, 16] width 1257 height 32
click at [15, 19] on icon at bounding box center [13, 16] width 6 height 8
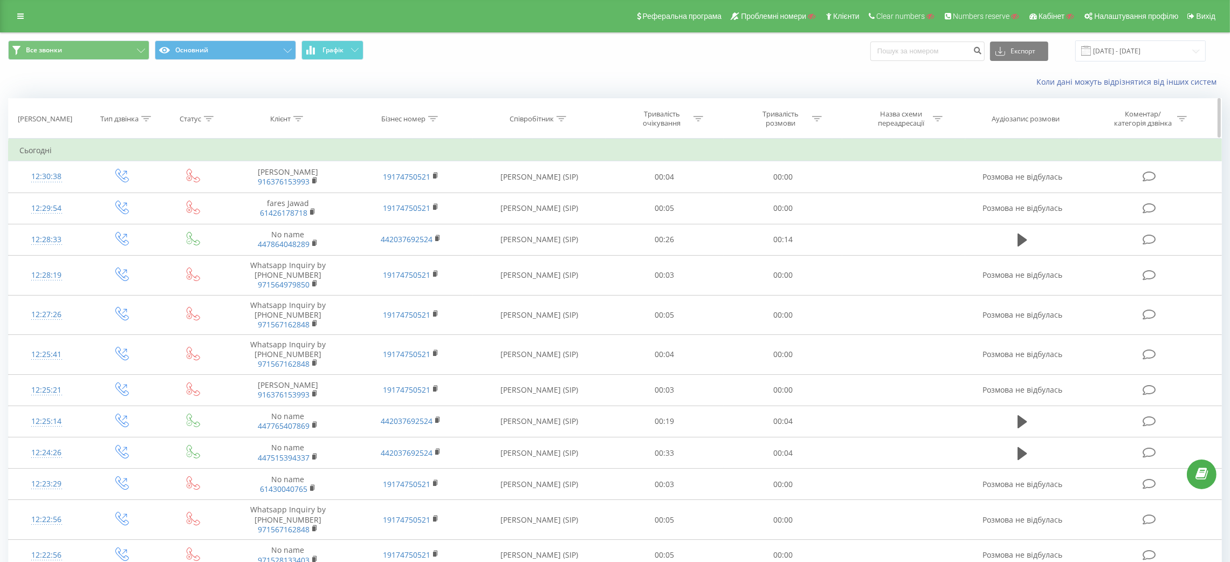
click at [433, 121] on icon at bounding box center [434, 118] width 10 height 5
click at [415, 187] on input "text" at bounding box center [411, 196] width 95 height 19
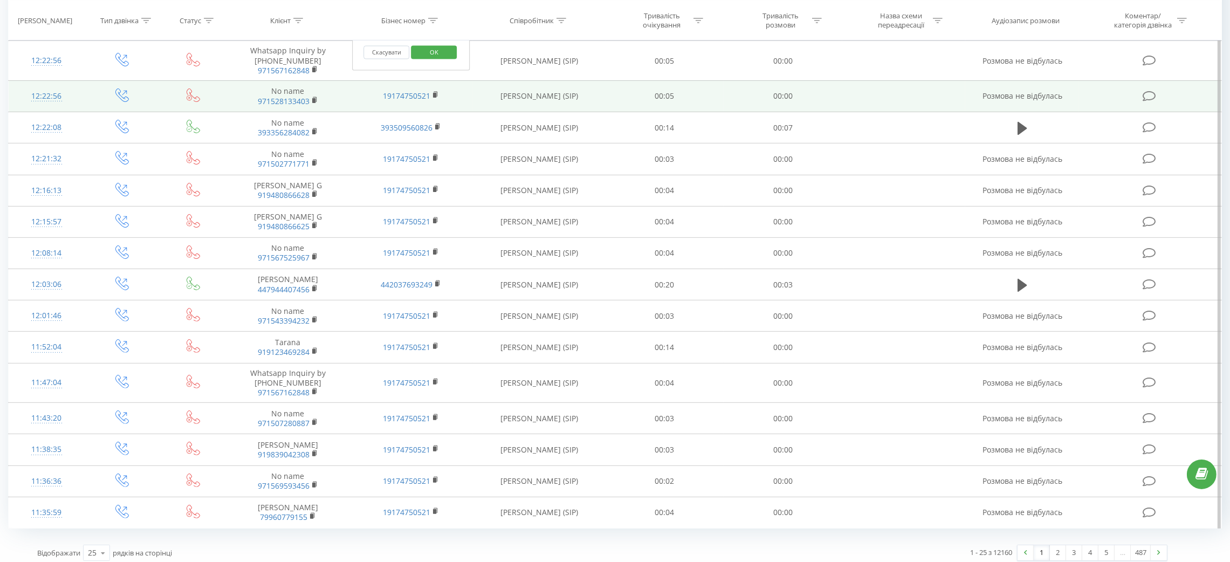
scroll to position [468, 0]
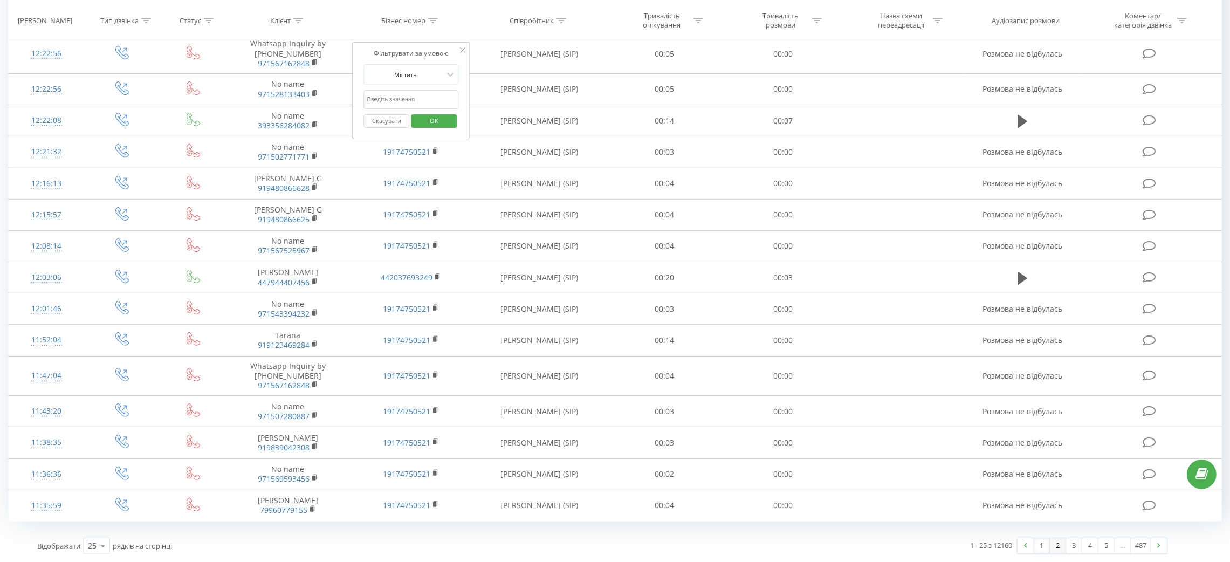
click at [1060, 546] on link "2" at bounding box center [1058, 545] width 16 height 15
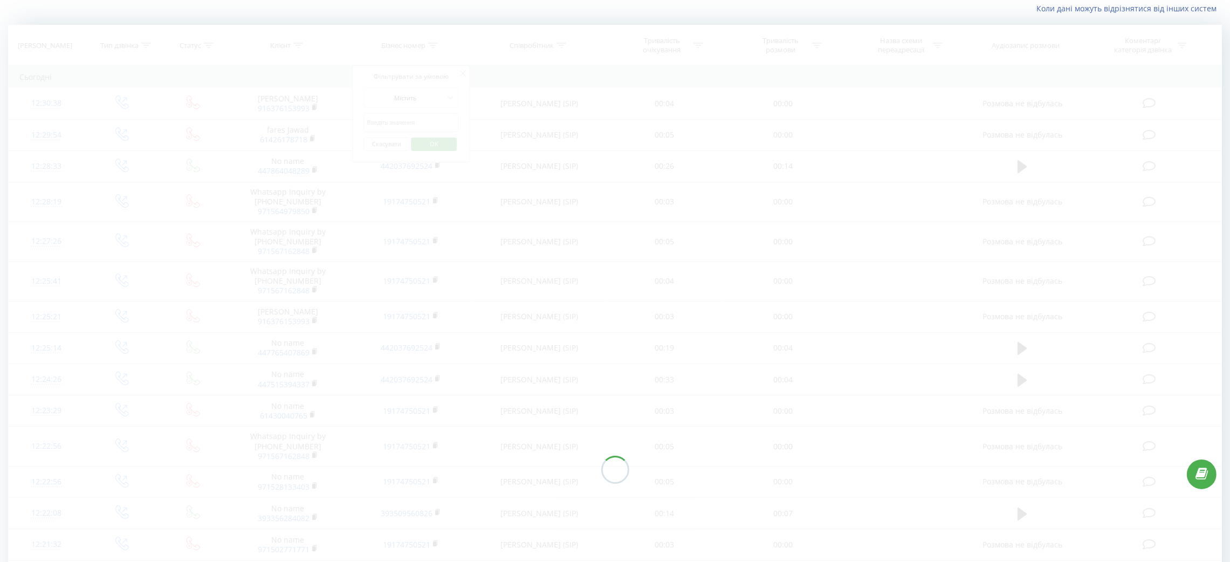
scroll to position [72, 0]
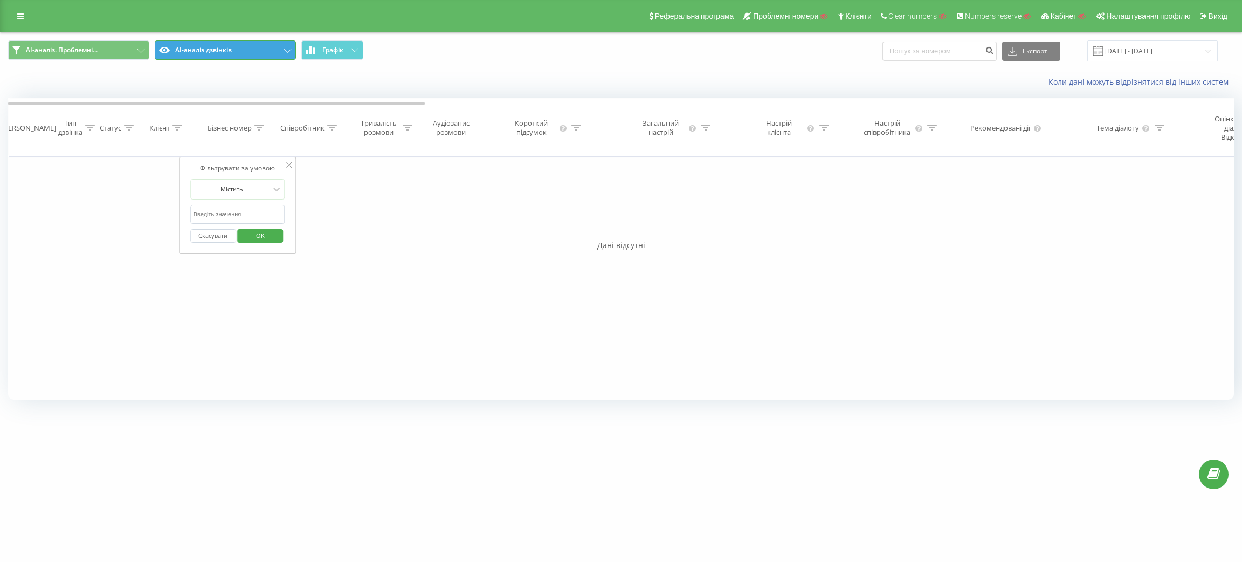
click at [236, 48] on button "AI-аналіз дзвінків" at bounding box center [225, 49] width 141 height 19
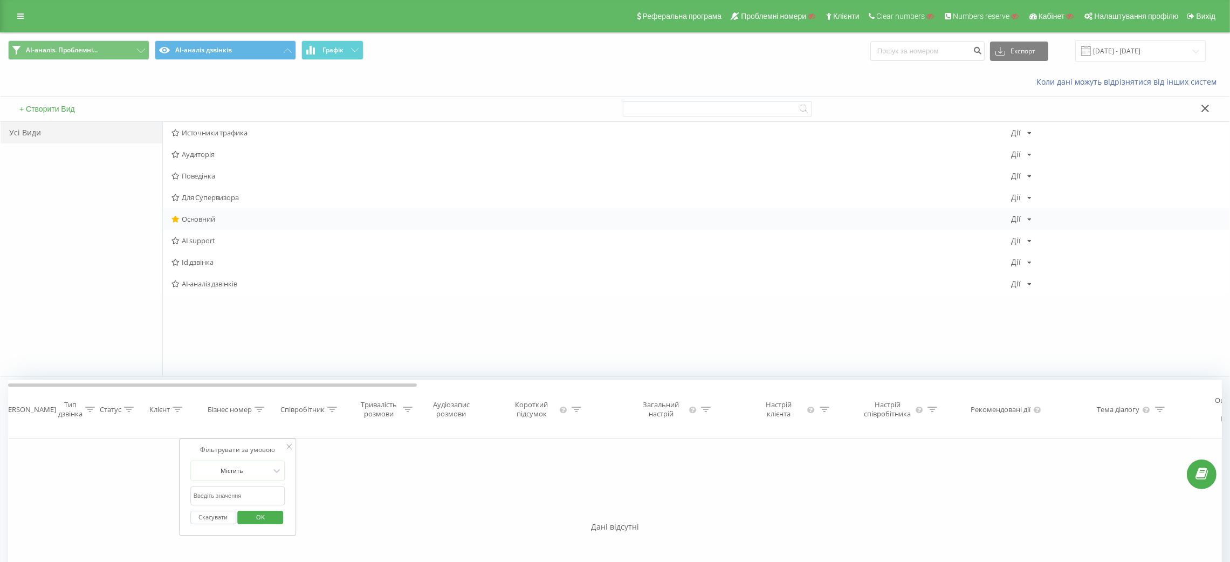
click at [196, 217] on span "Основний" at bounding box center [590, 219] width 839 height 8
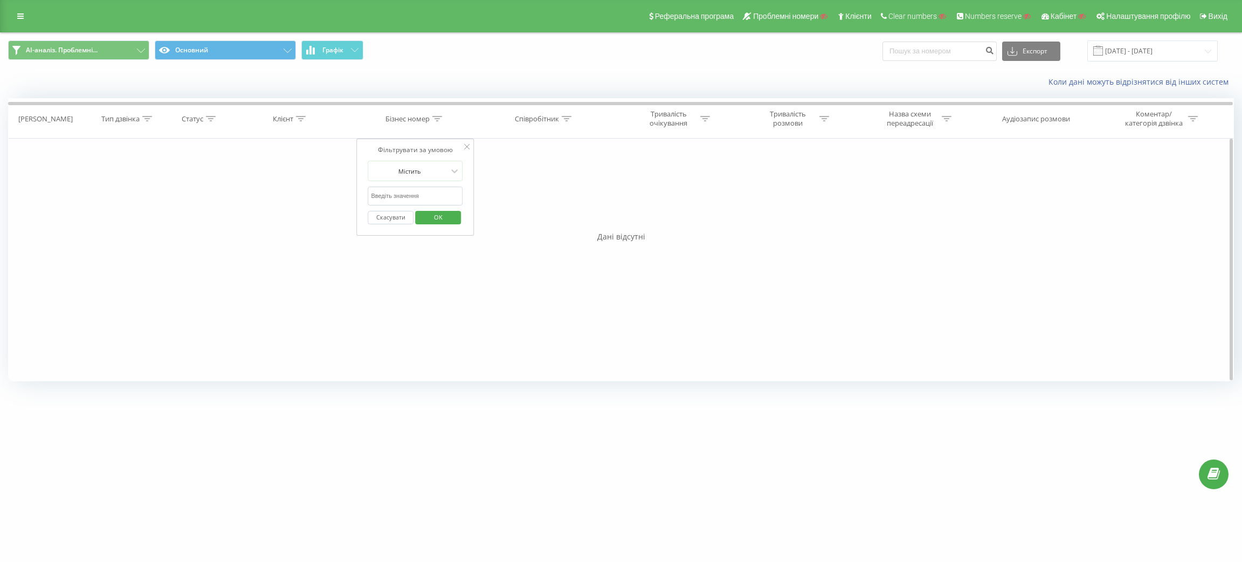
click div "Фільтрувати за умовою"
click icon
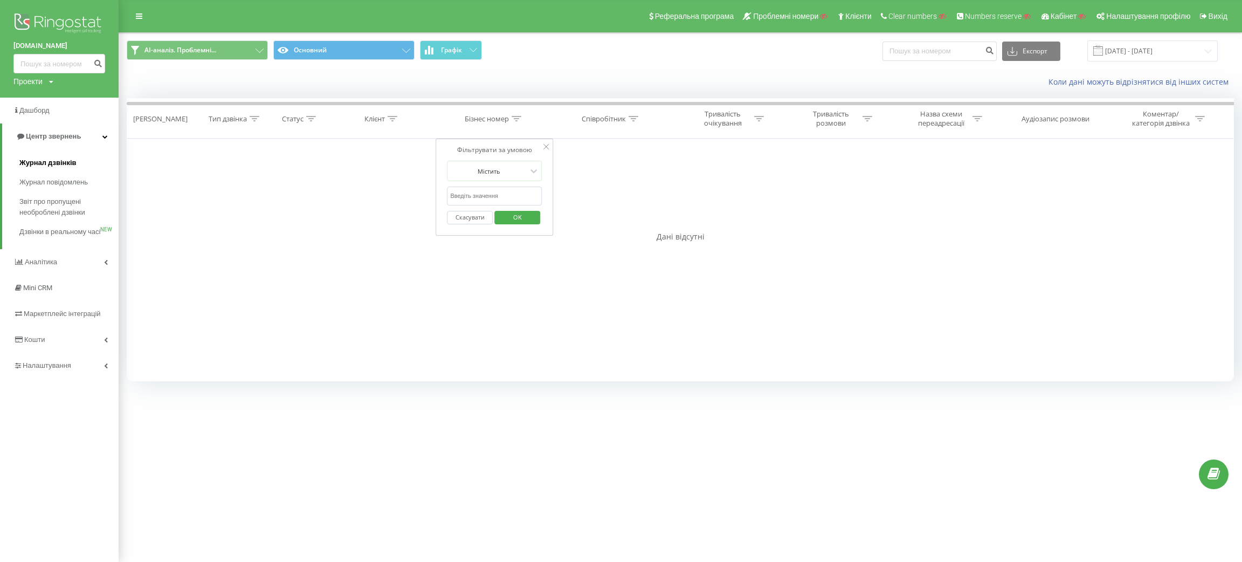
click span "Журнал дзвінків"
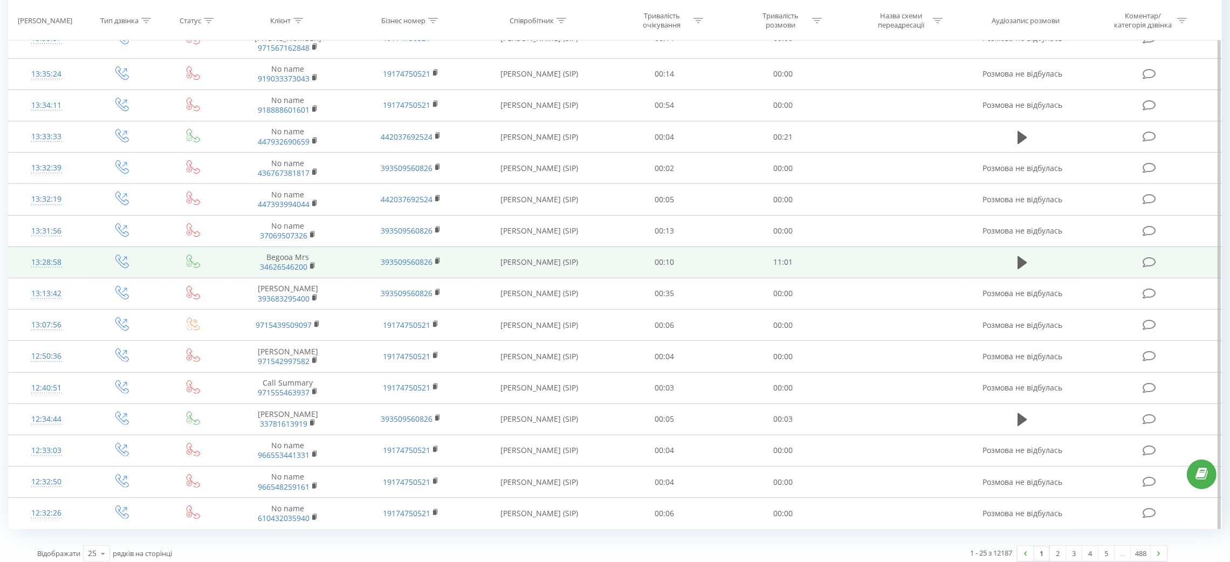
scroll to position [435, 0]
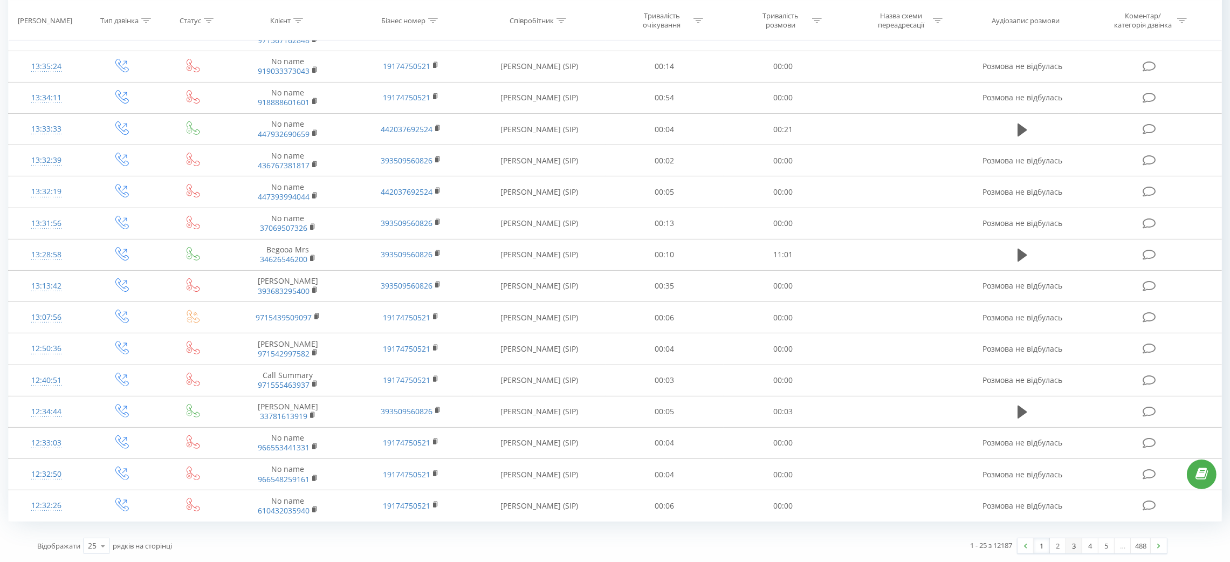
click at [1074, 551] on link "3" at bounding box center [1074, 545] width 16 height 15
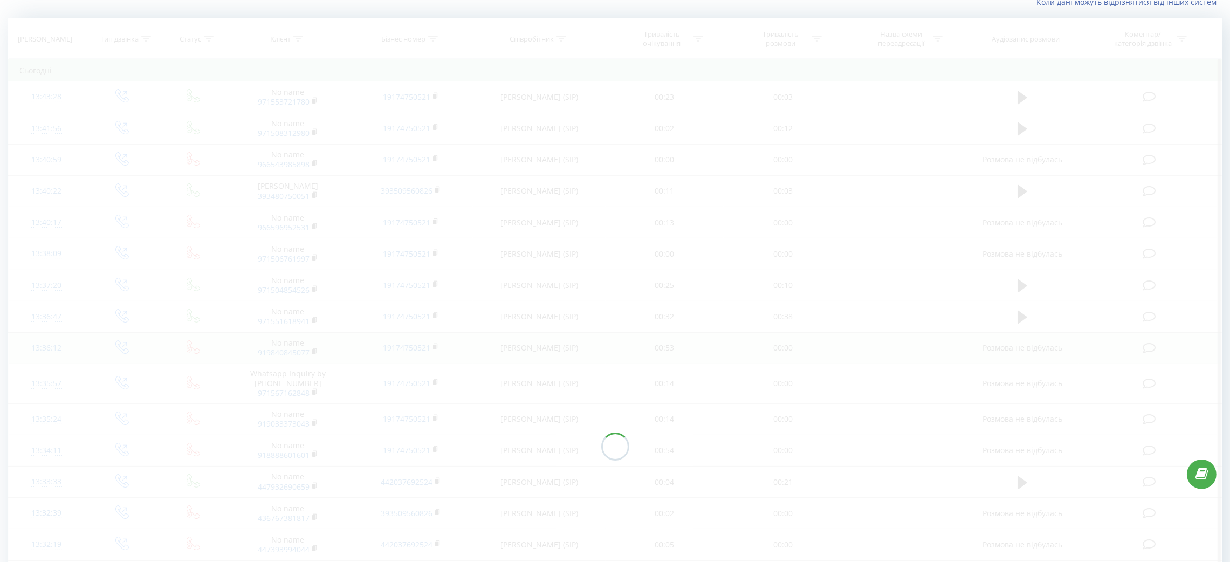
scroll to position [72, 0]
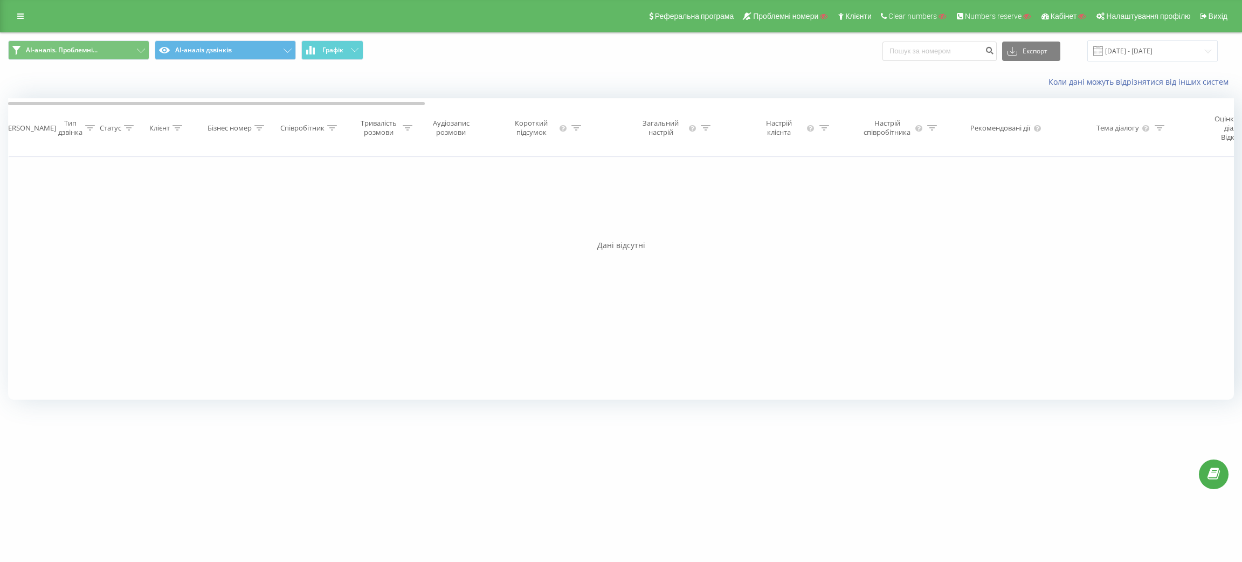
click at [252, 60] on span "AI-аналіз. Проблемні... AI-аналіз дзвінків Графік" at bounding box center [310, 50] width 605 height 21
click at [251, 51] on button "AI-аналіз дзвінків" at bounding box center [225, 49] width 141 height 19
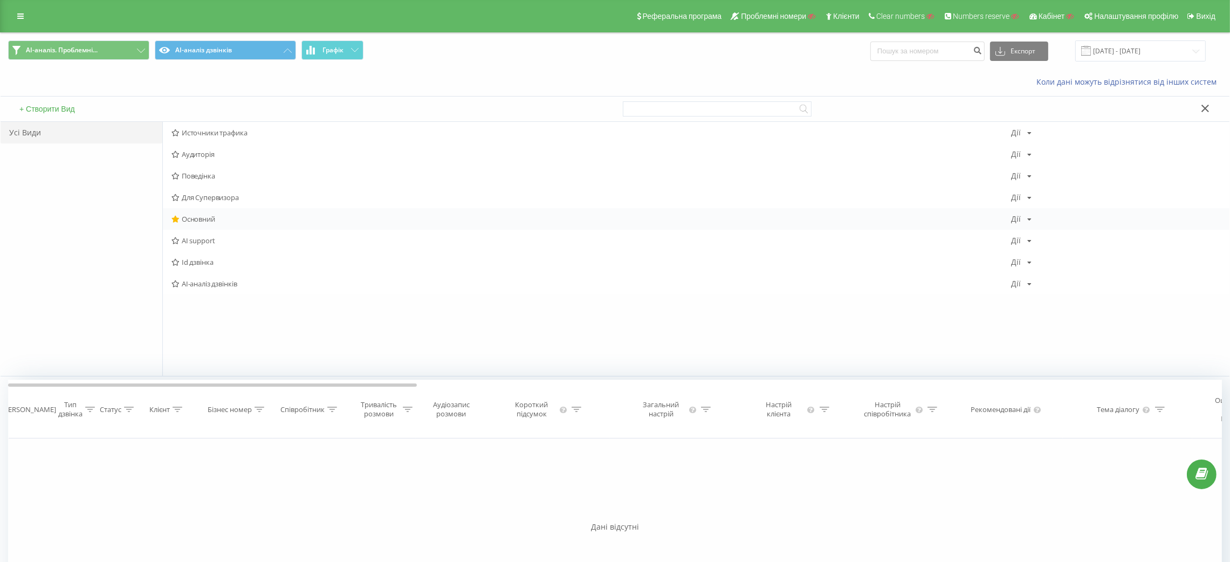
click at [198, 215] on span "Основний" at bounding box center [590, 219] width 839 height 8
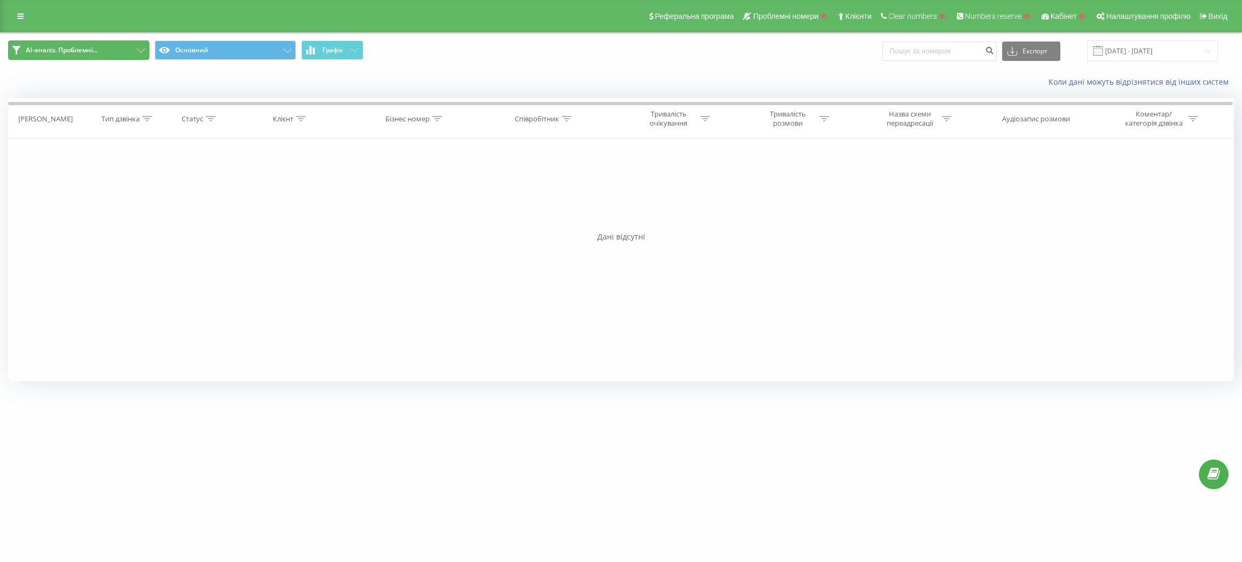
click at [122, 48] on button "AI-аналіз. Проблемні..." at bounding box center [78, 49] width 141 height 19
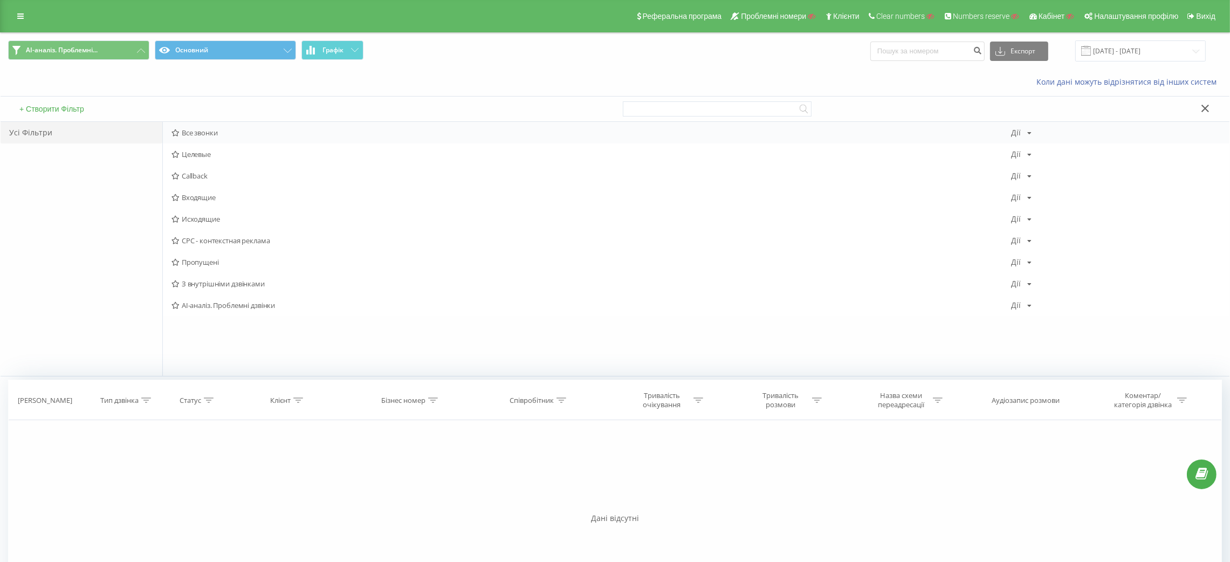
click at [223, 128] on div "Все звонки Дії Редагувати Копіювати Видалити За замовчуванням Поділитися" at bounding box center [696, 133] width 1066 height 22
click at [209, 132] on span "Все звонки" at bounding box center [590, 133] width 839 height 8
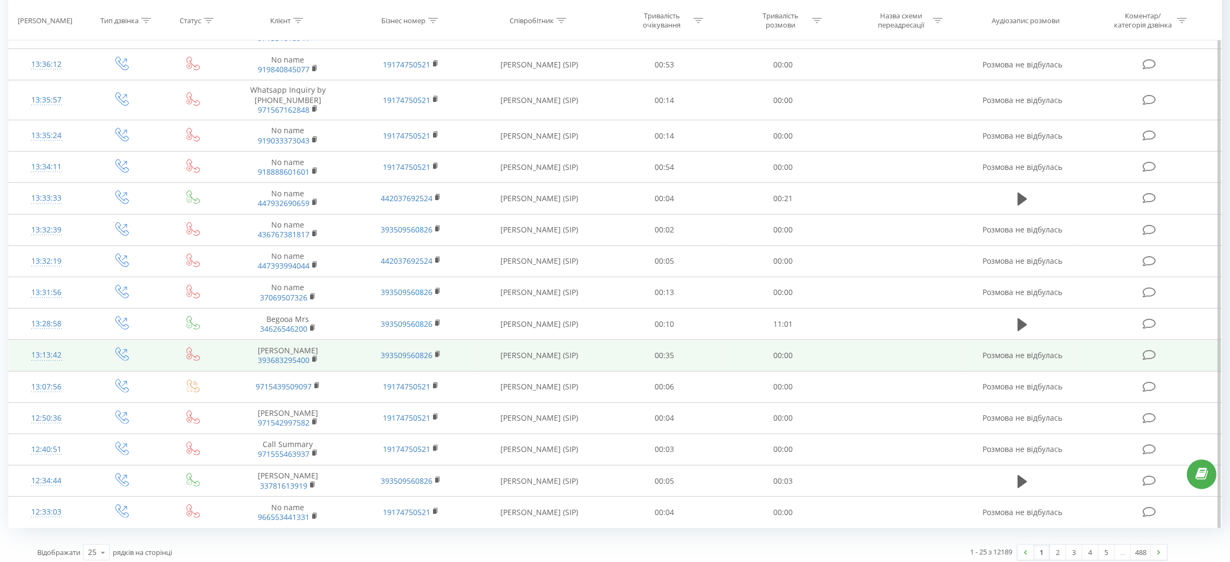
scroll to position [435, 0]
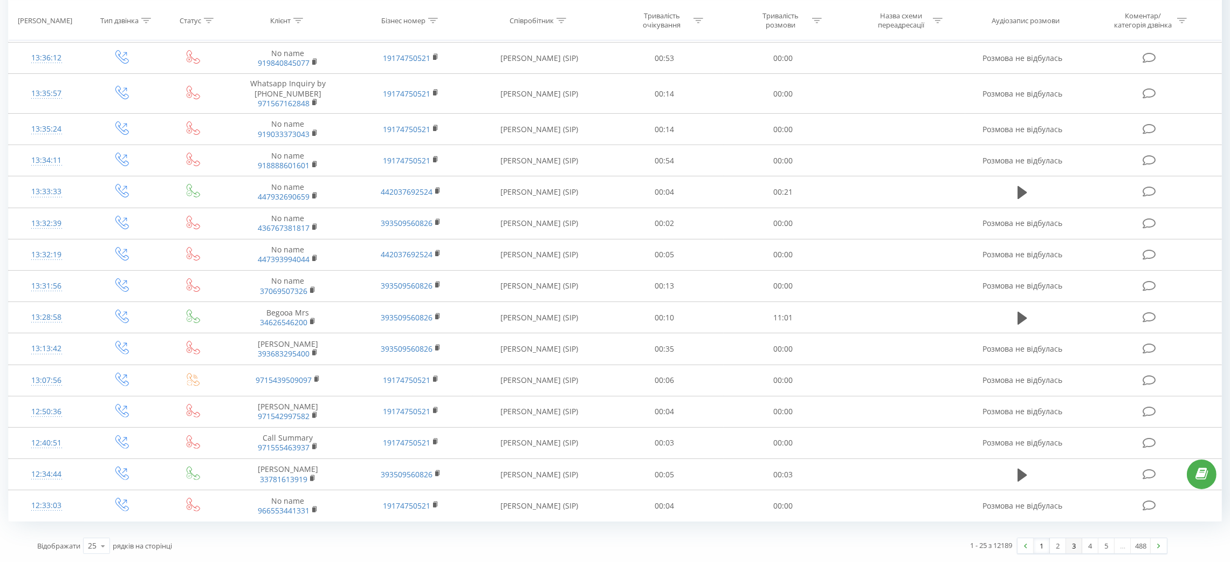
click at [1067, 548] on link "3" at bounding box center [1074, 545] width 16 height 15
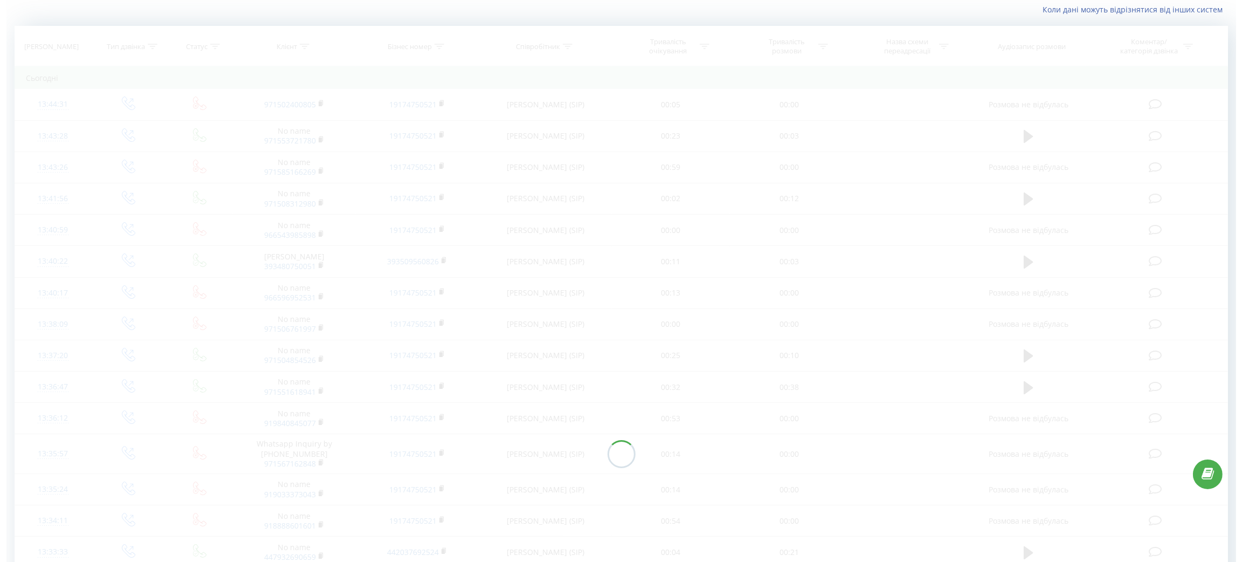
scroll to position [72, 0]
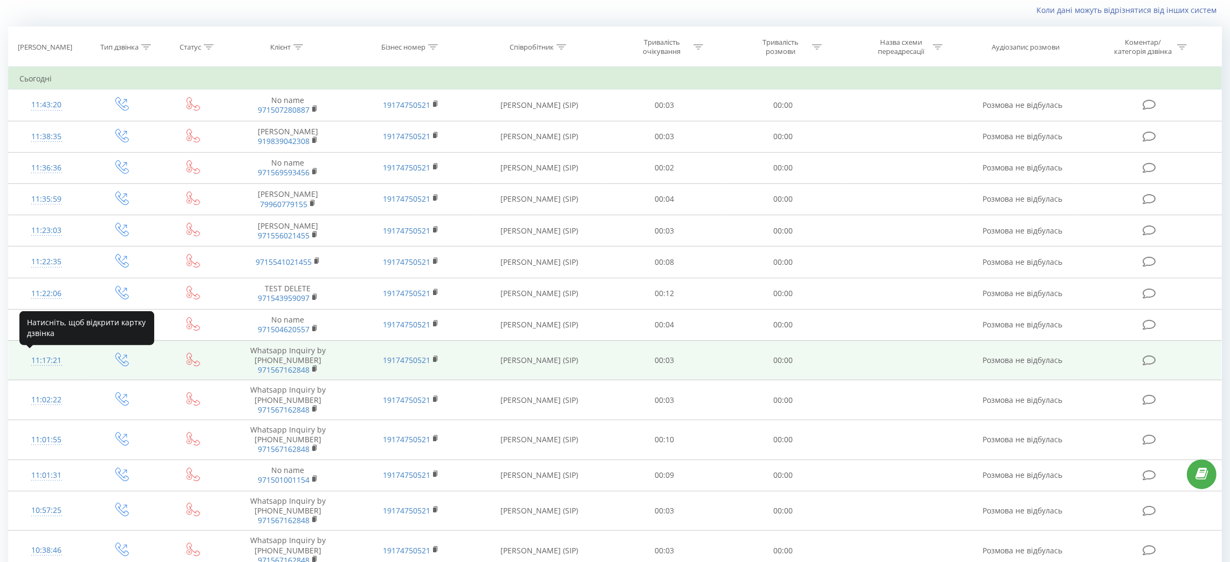
click at [43, 362] on div "11:17:21" at bounding box center [46, 360] width 54 height 21
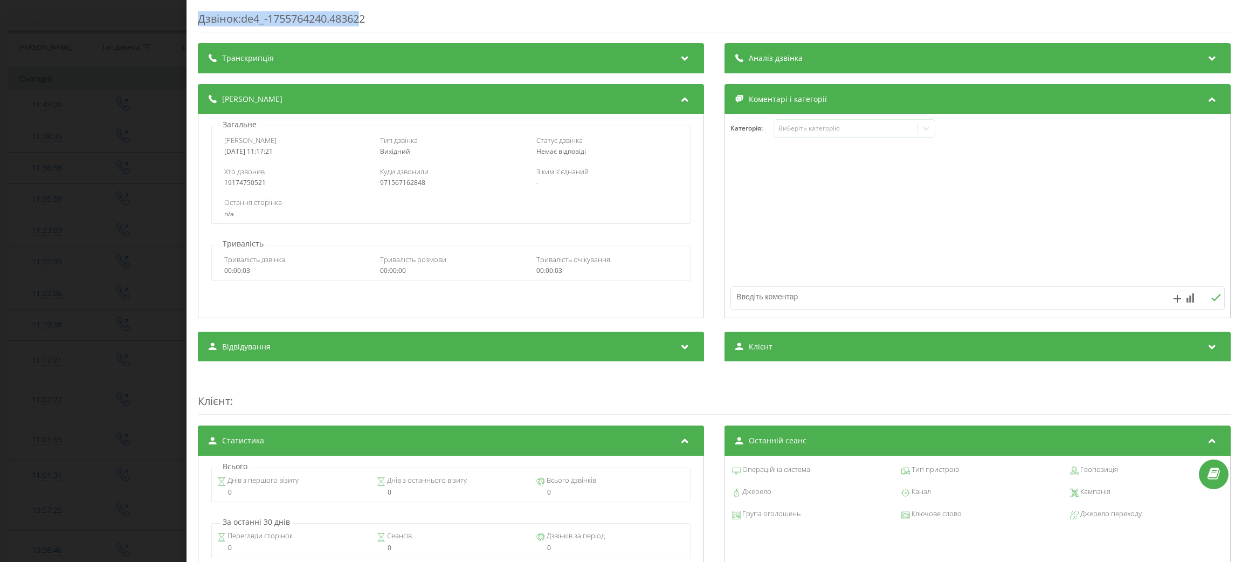
drag, startPoint x: 190, startPoint y: 21, endPoint x: 368, endPoint y: 19, distance: 177.9
click at [368, 19] on div "Дзвінок : de4_-1755764240.483622 Транскрипція Для AI-аналізу майбутніх дзвінків…" at bounding box center [715, 281] width 1056 height 562
drag, startPoint x: 377, startPoint y: 19, endPoint x: 184, endPoint y: 42, distance: 194.9
click at [184, 42] on div "Дзвінок : de4_-1755764240.483622 Транскрипція Для AI-аналізу майбутніх дзвінків…" at bounding box center [621, 281] width 1242 height 562
drag, startPoint x: 198, startPoint y: 19, endPoint x: 394, endPoint y: 18, distance: 195.7
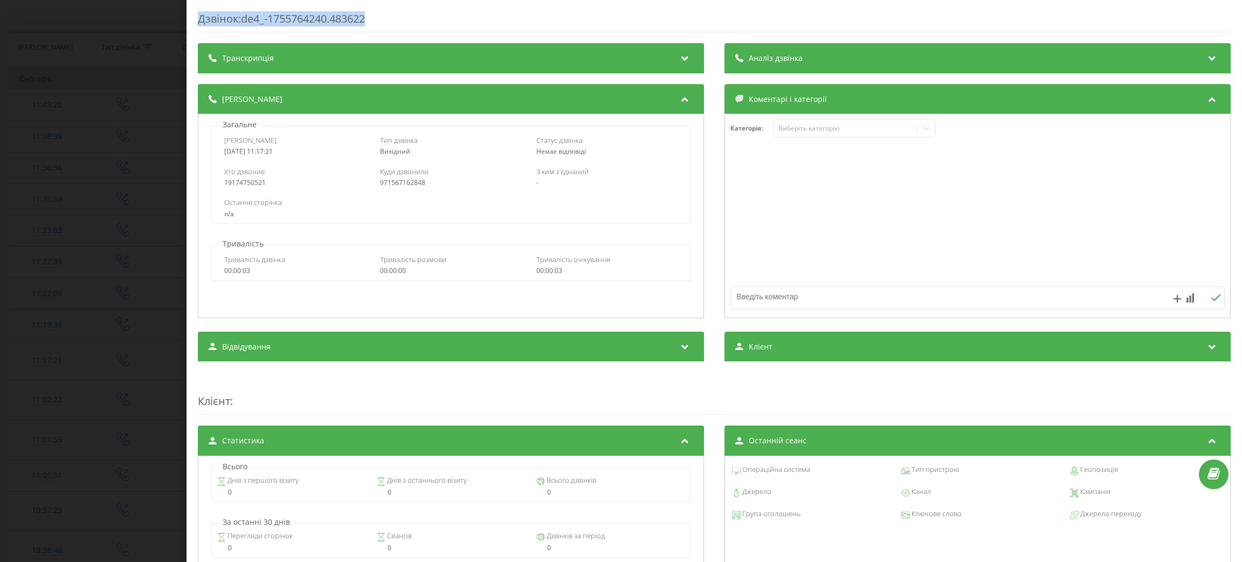
click at [394, 18] on div "Дзвінок : de4_-1755764240.483622" at bounding box center [714, 21] width 1033 height 21
copy div "Дзвінок : de4_-1755764240.483622"
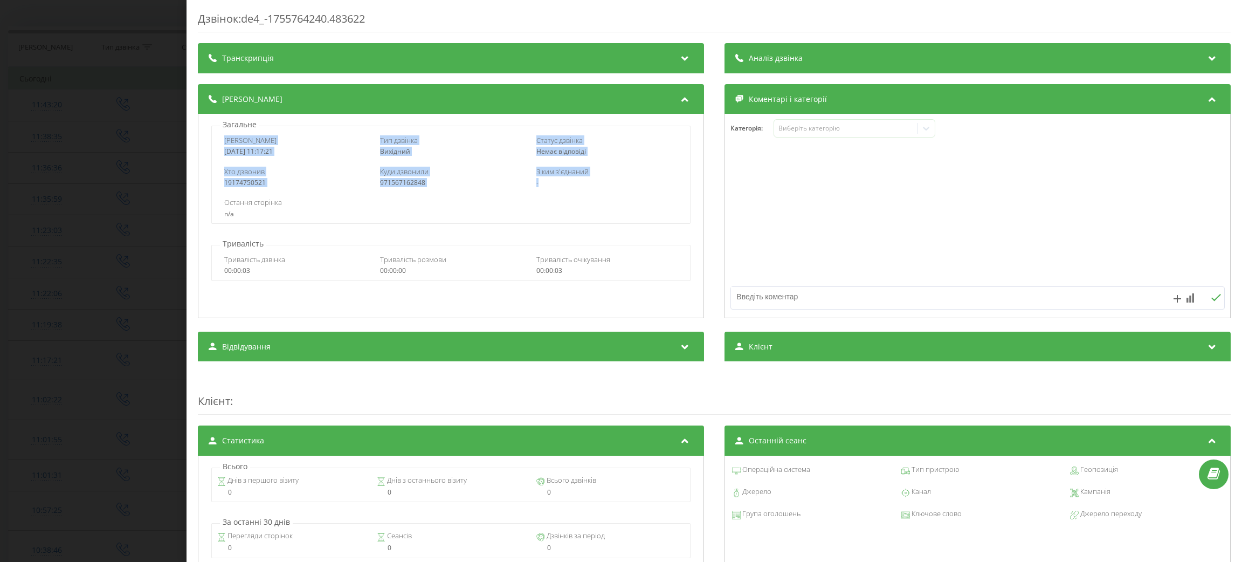
drag, startPoint x: 221, startPoint y: 141, endPoint x: 542, endPoint y: 178, distance: 323.4
click at [542, 178] on div "Дата дзвінка 2025-08-21 11:17:21 Тип дзвінка Вихідний Статус дзвінка Немає відп…" at bounding box center [451, 175] width 480 height 98
copy div "Дата дзвінка 2025-08-21 11:17:21 Тип дзвінка Вихідний Статус дзвінка Немає відп…"
click at [114, 272] on div "Дзвінок : de4_-1755764240.483622 Транскрипція Для AI-аналізу майбутніх дзвінків…" at bounding box center [621, 281] width 1242 height 562
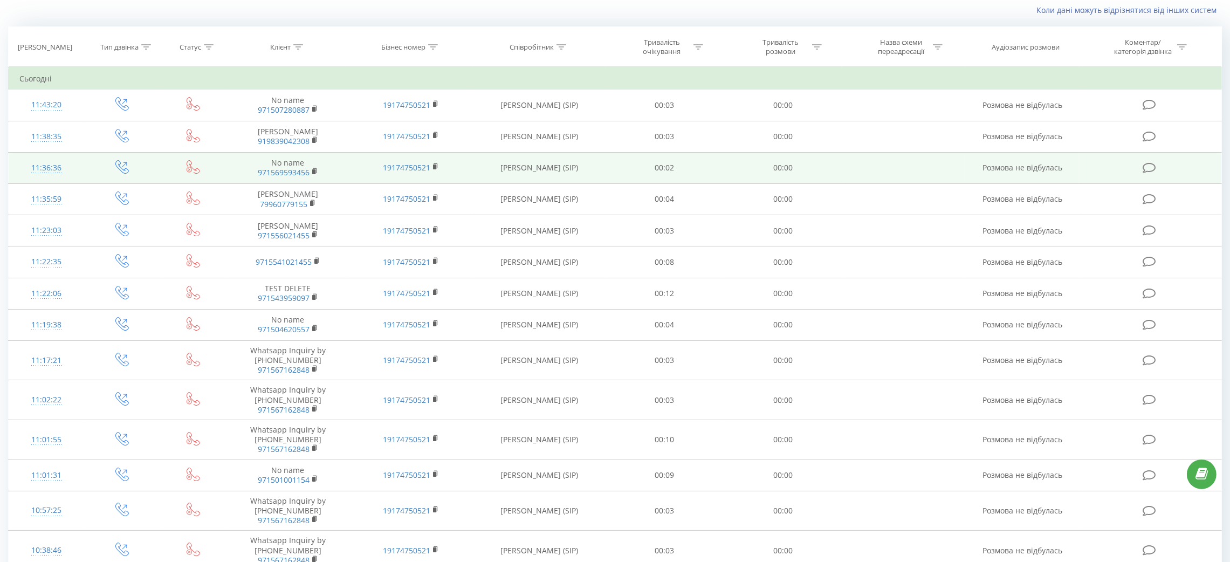
click at [46, 169] on div "11:36:36" at bounding box center [46, 167] width 54 height 21
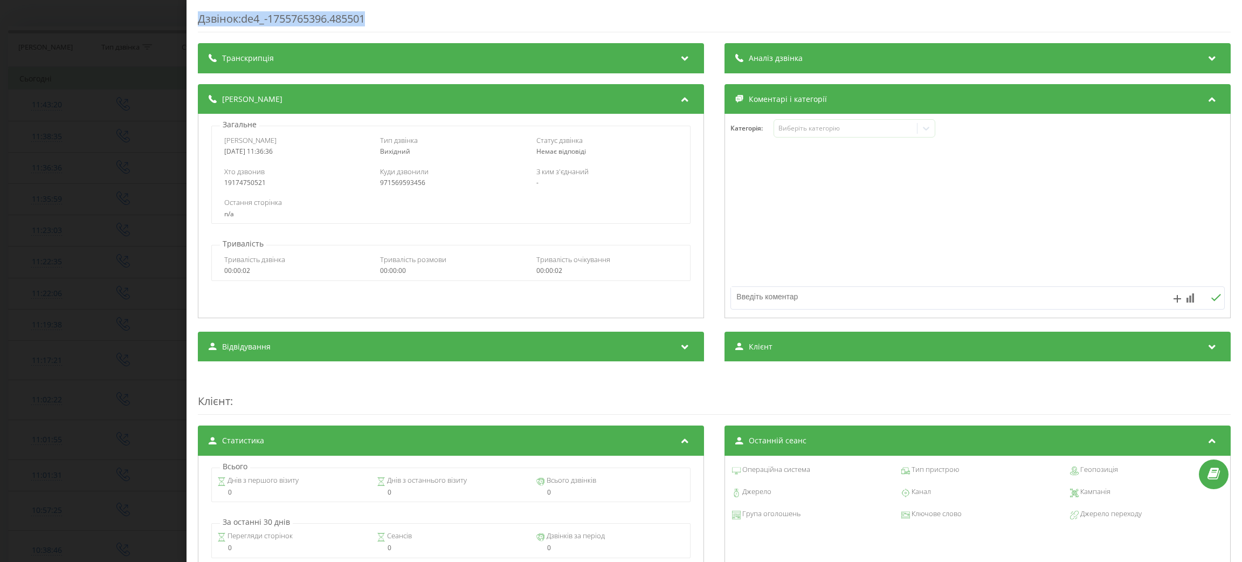
drag, startPoint x: 199, startPoint y: 24, endPoint x: 412, endPoint y: 24, distance: 213.5
click at [412, 24] on div "Дзвінок : de4_-1755765396.485501" at bounding box center [714, 21] width 1033 height 21
copy div "Дзвінок : de4_-1755765396.485501"
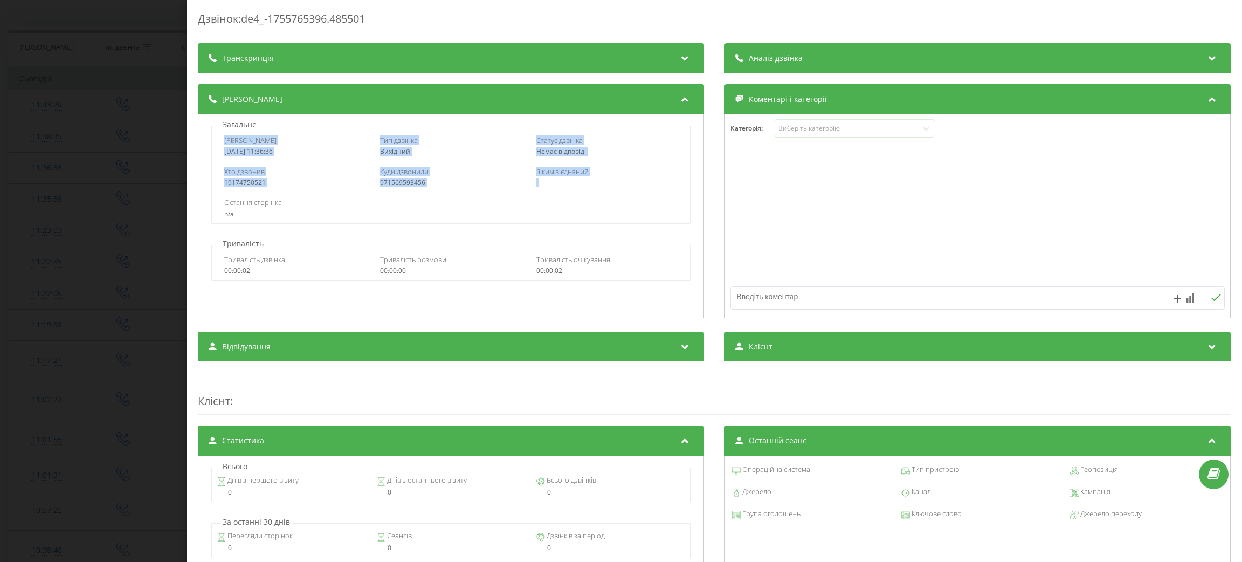
drag, startPoint x: 222, startPoint y: 139, endPoint x: 550, endPoint y: 183, distance: 331.9
click at [550, 183] on div "Дата дзвінка 2025-08-21 11:36:36 Тип дзвінка Вихідний Статус дзвінка Немає відп…" at bounding box center [451, 175] width 480 height 98
copy div "Дата дзвінка 2025-08-21 11:36:36 Тип дзвінка Вихідний Статус дзвінка Немає відп…"
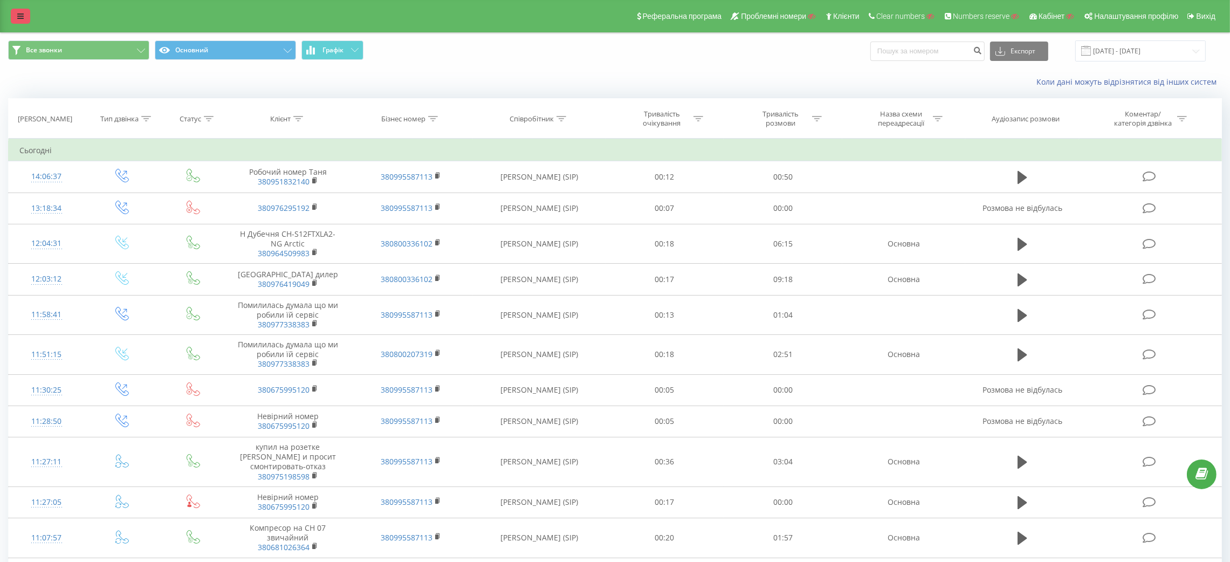
click at [15, 18] on link at bounding box center [20, 16] width 19 height 15
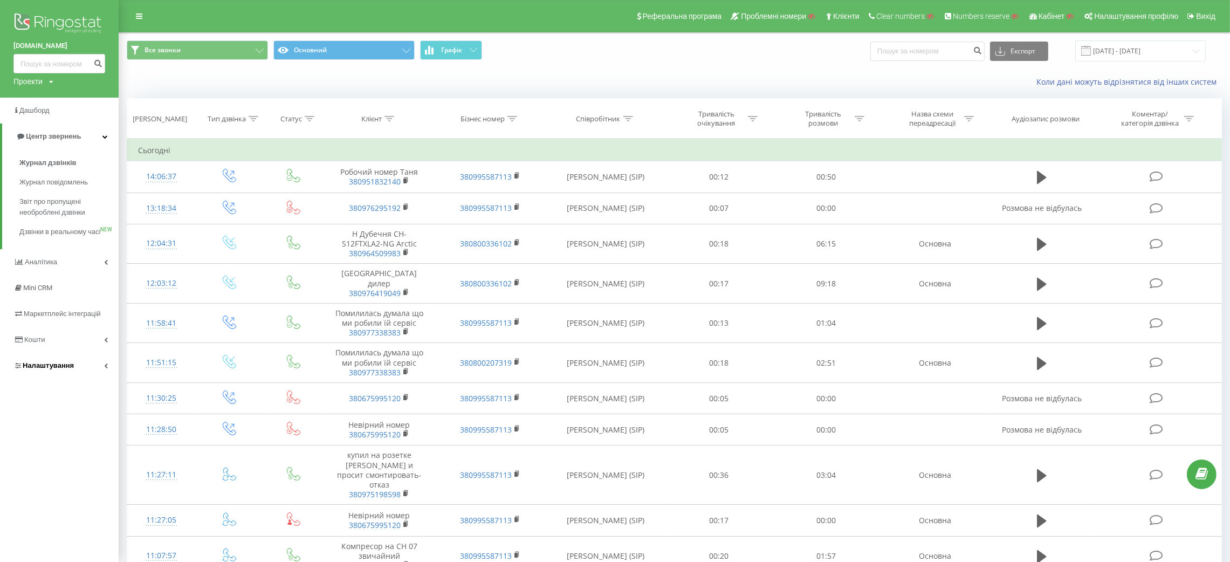
click at [38, 369] on span "Налаштування" at bounding box center [48, 365] width 51 height 8
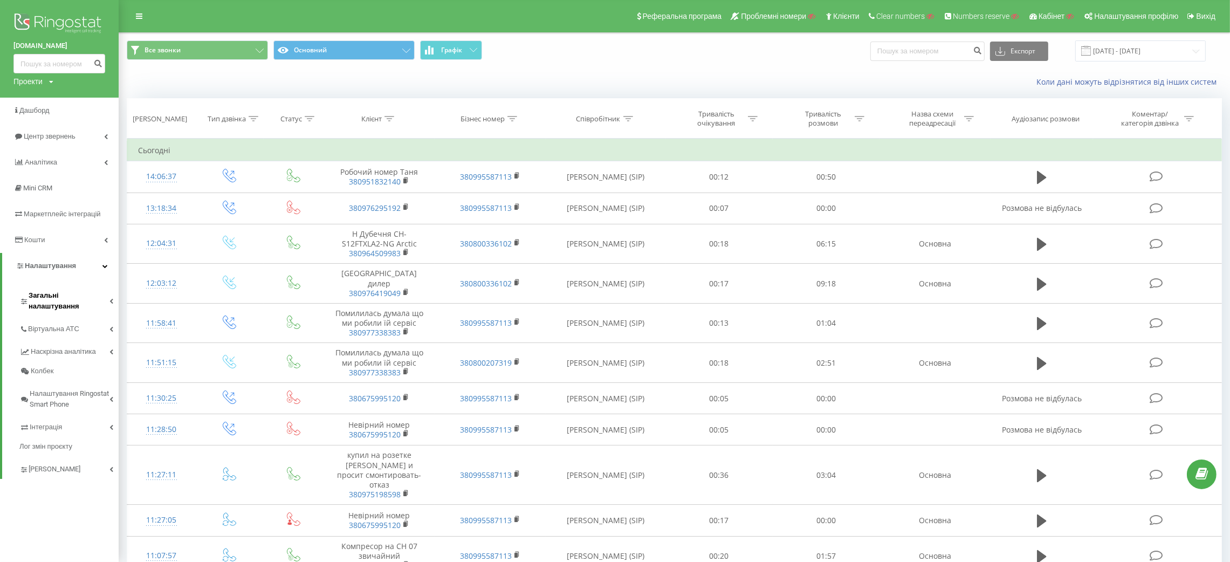
click at [68, 291] on span "Загальні налаштування" at bounding box center [69, 301] width 81 height 22
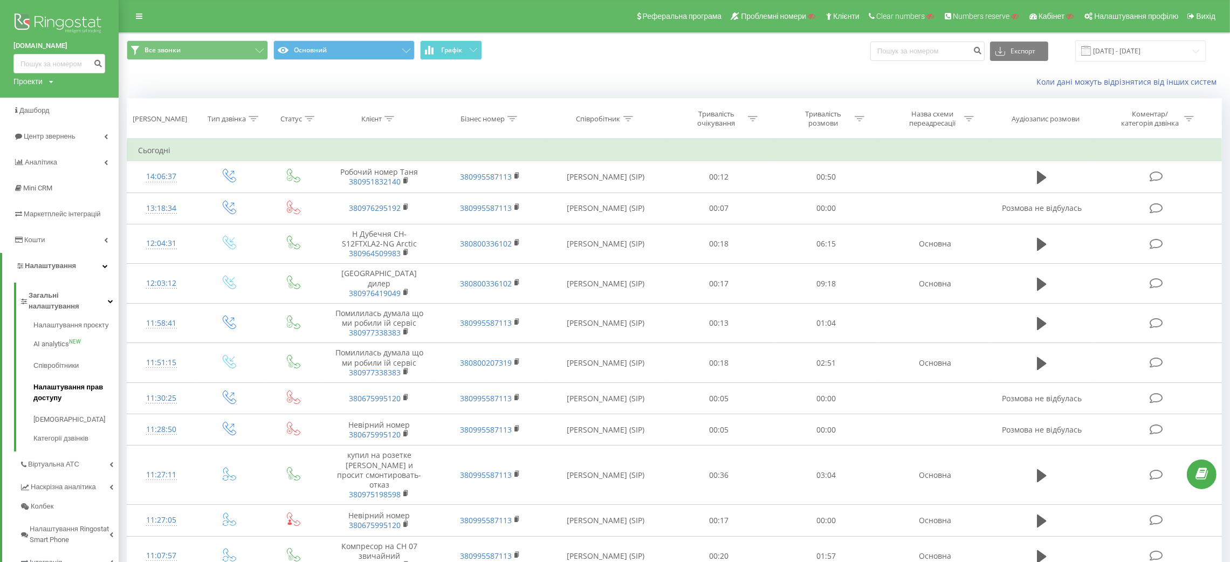
click at [57, 382] on span "Налаштування прав доступу" at bounding box center [73, 393] width 80 height 22
